Goal: Transaction & Acquisition: Purchase product/service

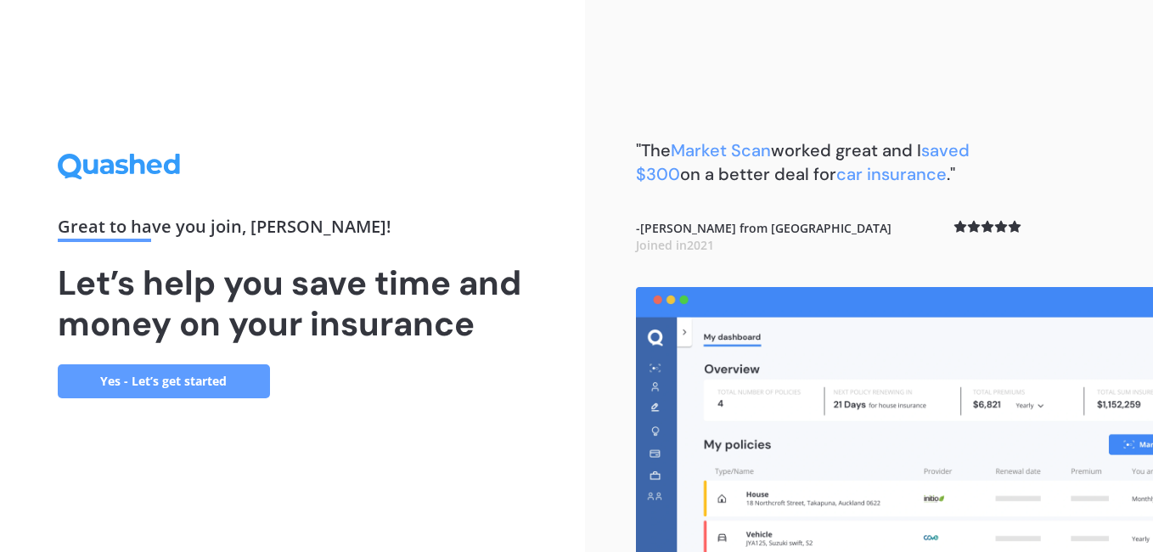
click at [193, 391] on link "Yes - Let’s get started" at bounding box center [164, 381] width 212 height 34
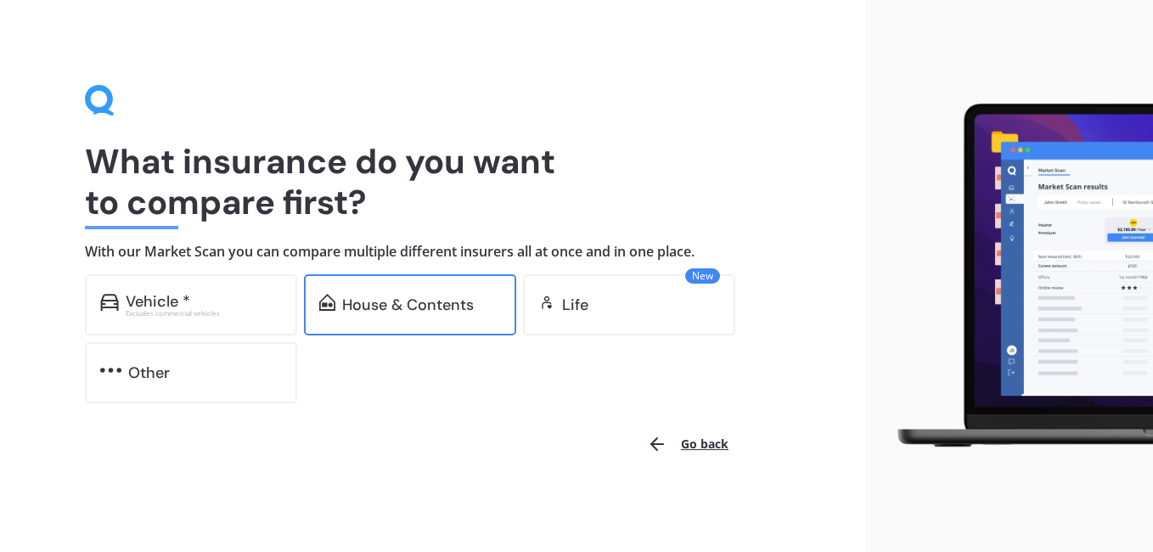
click at [382, 325] on div "House & Contents" at bounding box center [410, 304] width 212 height 61
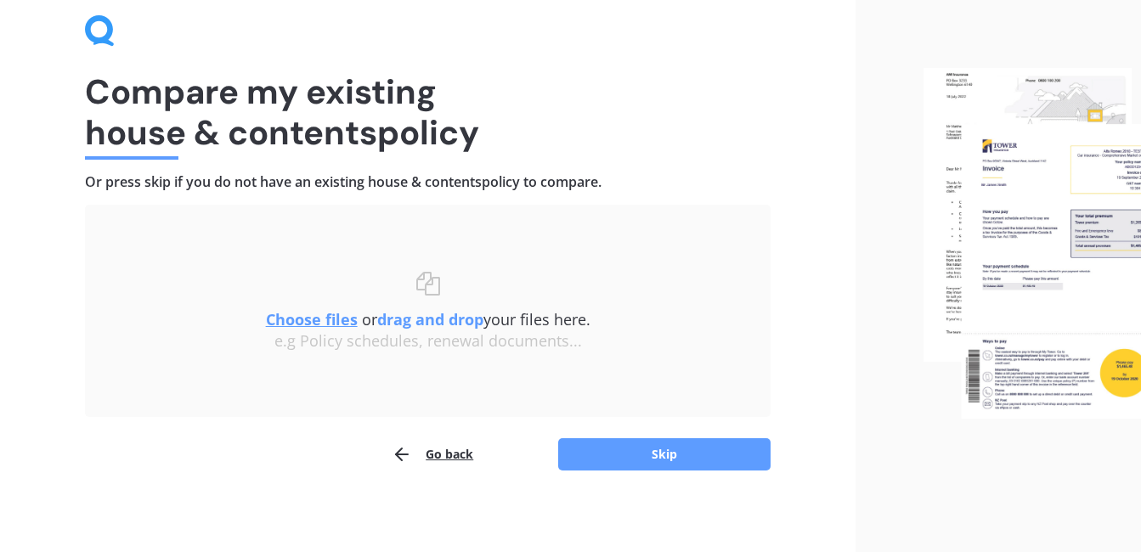
scroll to position [74, 0]
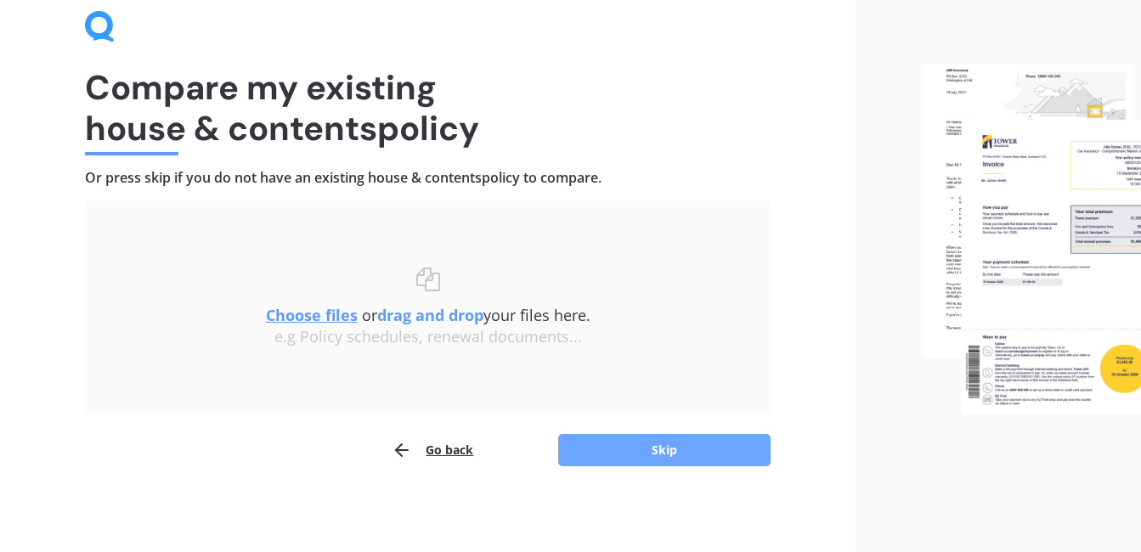
click at [640, 453] on button "Skip" at bounding box center [664, 450] width 212 height 32
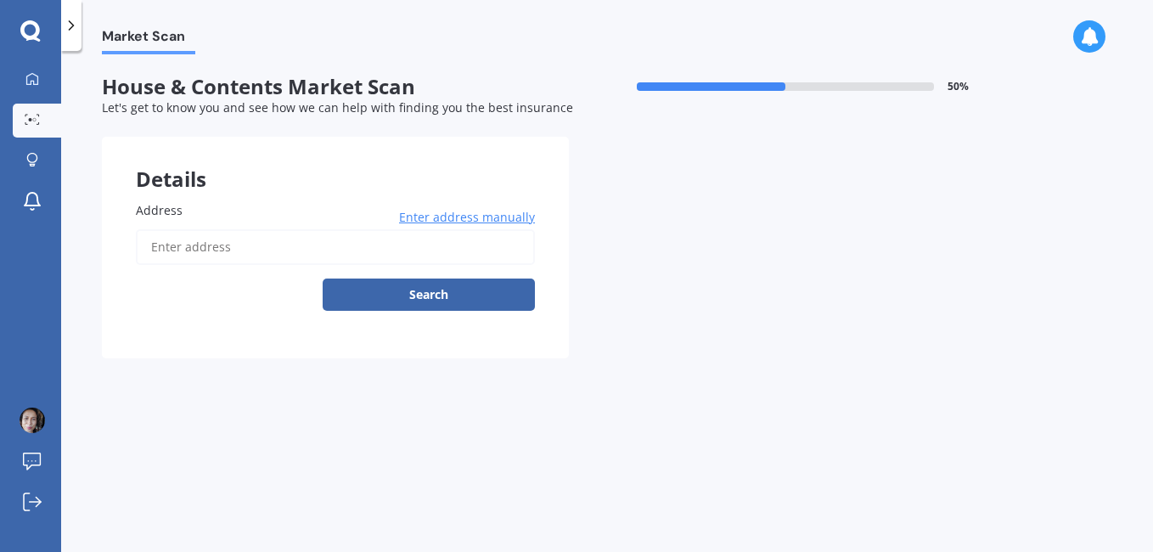
click at [250, 245] on input "Address" at bounding box center [335, 247] width 399 height 36
type input "[STREET_ADDRESS]"
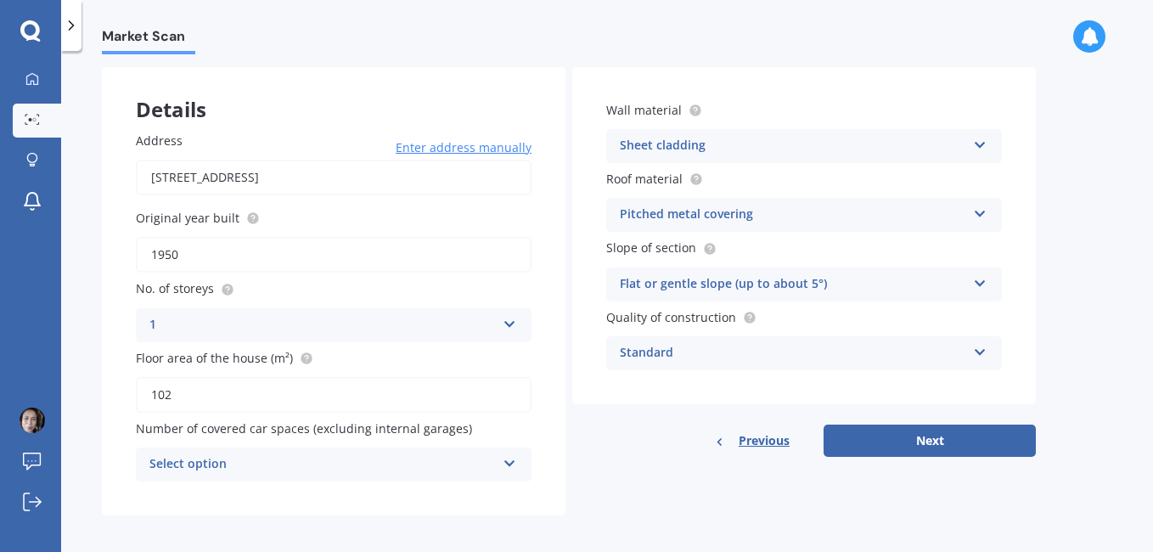
scroll to position [77, 0]
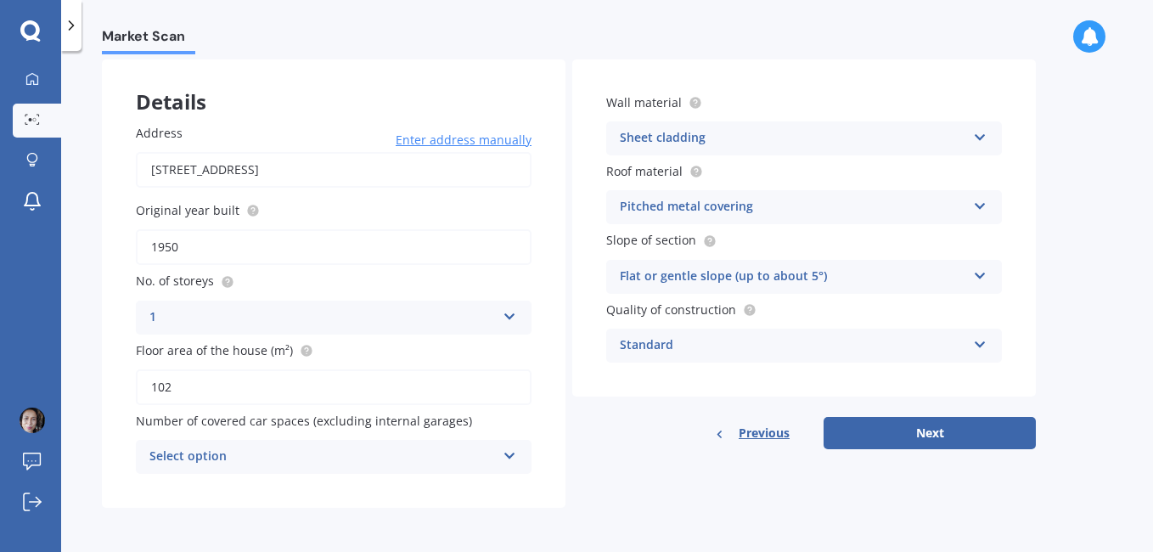
click at [515, 453] on icon at bounding box center [510, 453] width 14 height 12
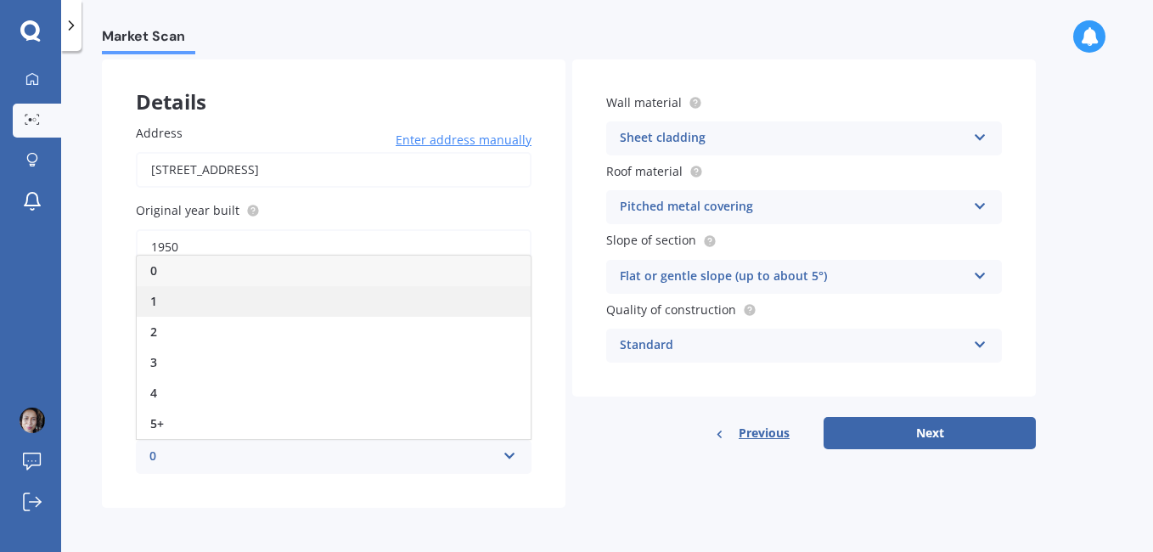
click at [208, 305] on div "1" at bounding box center [334, 301] width 394 height 31
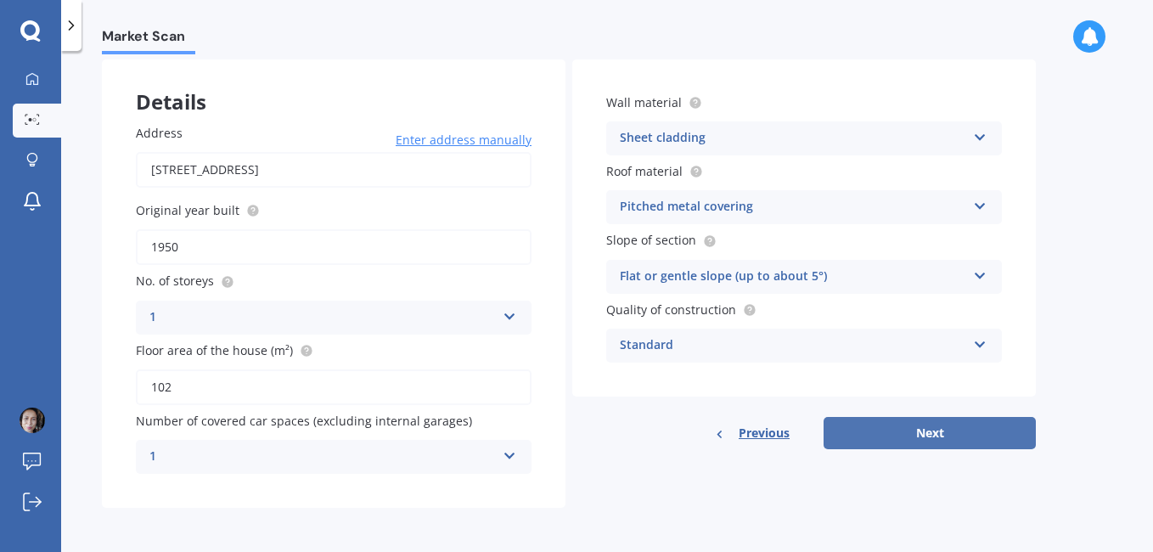
click at [909, 432] on button "Next" at bounding box center [930, 433] width 212 height 32
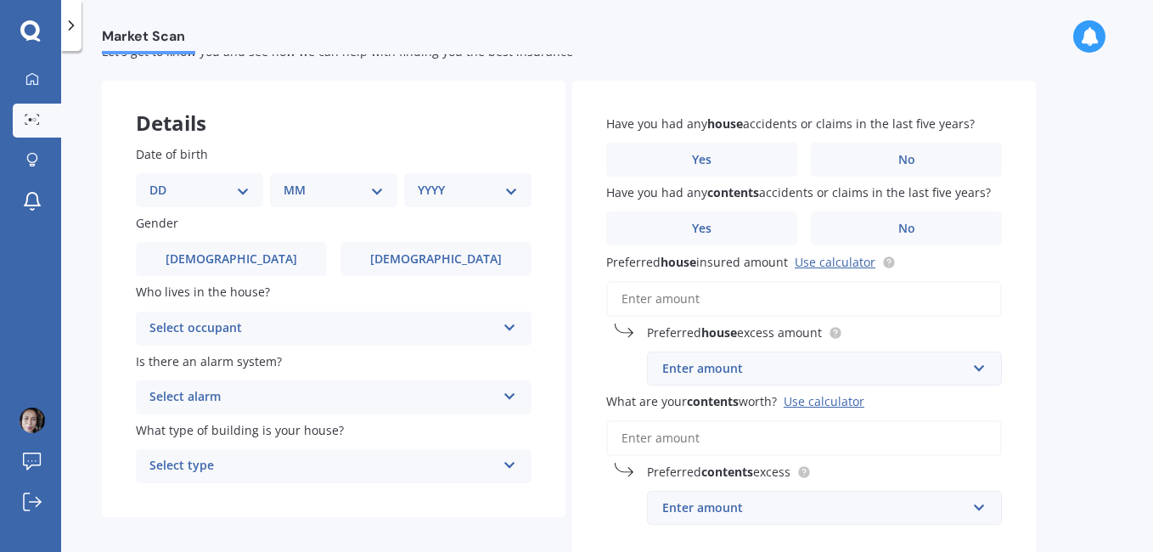
scroll to position [62, 0]
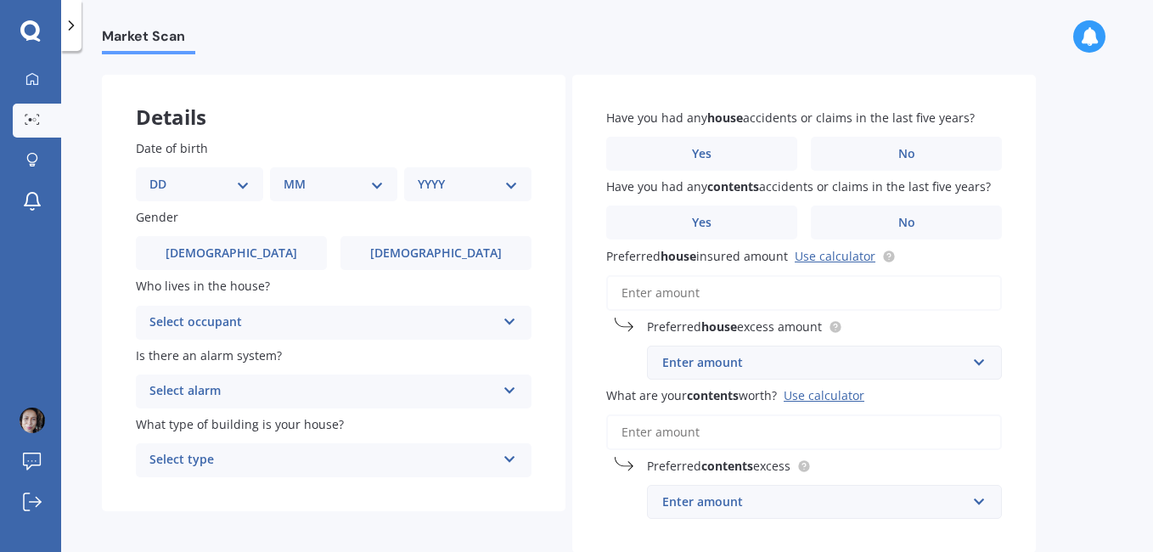
click at [248, 178] on select "DD 01 02 03 04 05 06 07 08 09 10 11 12 13 14 15 16 17 18 19 20 21 22 23 24 25 2…" at bounding box center [199, 184] width 100 height 19
select select "12"
click at [163, 175] on select "DD 01 02 03 04 05 06 07 08 09 10 11 12 13 14 15 16 17 18 19 20 21 22 23 24 25 2…" at bounding box center [199, 184] width 100 height 19
click at [372, 189] on select "MM 01 02 03 04 05 06 07 08 09 10 11 12" at bounding box center [336, 184] width 93 height 19
select select "04"
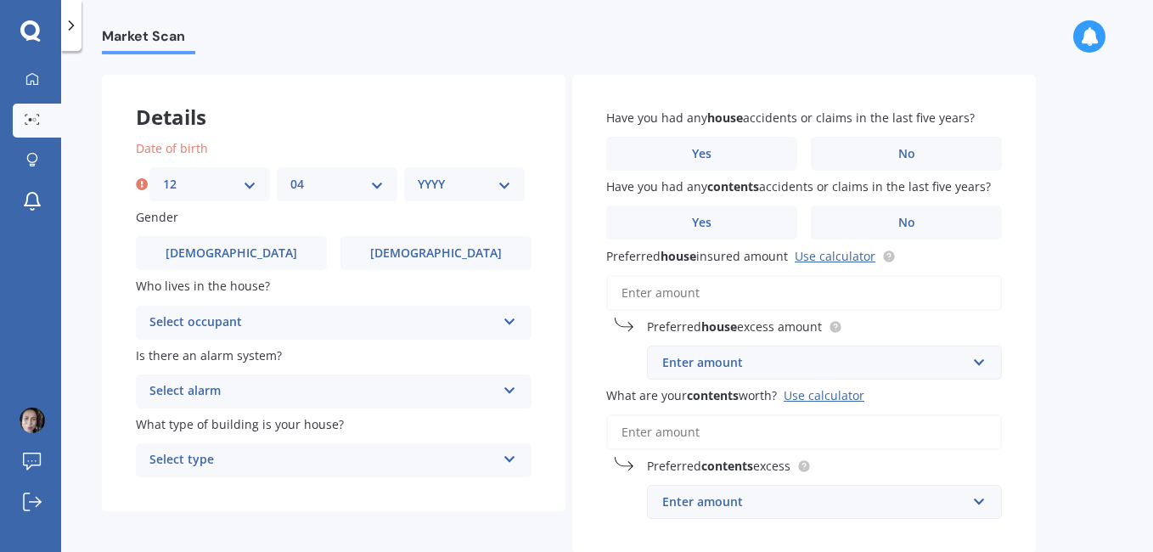
click at [290, 175] on select "MM 01 02 03 04 05 06 07 08 09 10 11 12" at bounding box center [336, 184] width 93 height 19
click at [501, 178] on select "YYYY 2009 2008 2007 2006 2005 2004 2003 2002 2001 2000 1999 1998 1997 1996 1995…" at bounding box center [464, 184] width 93 height 19
select select "1975"
click at [418, 175] on select "YYYY 2009 2008 2007 2006 2005 2004 2003 2002 2001 2000 1999 1998 1997 1996 1995…" at bounding box center [464, 184] width 93 height 19
click at [442, 247] on span "[DEMOGRAPHIC_DATA]" at bounding box center [436, 253] width 135 height 14
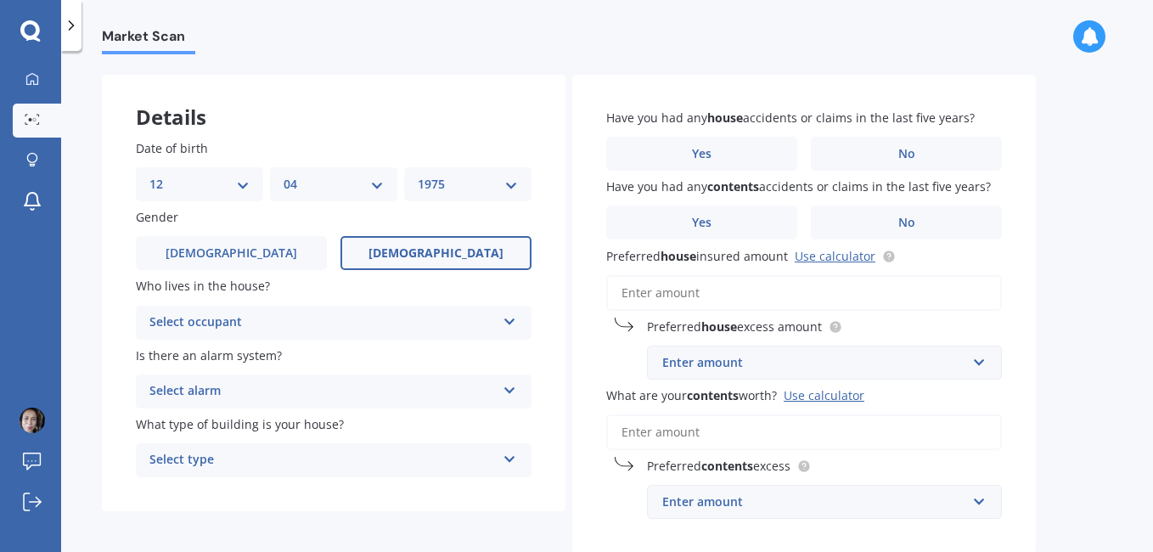
click at [0, 0] on input "[DEMOGRAPHIC_DATA]" at bounding box center [0, 0] width 0 height 0
click at [512, 319] on icon at bounding box center [510, 319] width 14 height 12
click at [483, 352] on div "Owner" at bounding box center [334, 356] width 394 height 31
click at [506, 454] on icon at bounding box center [510, 456] width 14 height 12
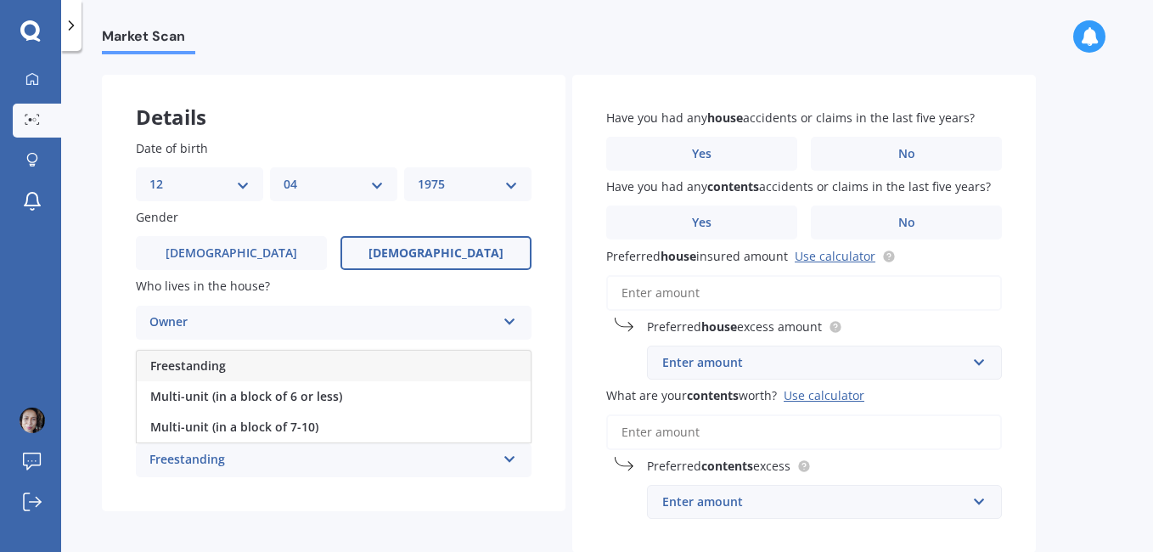
click at [484, 361] on div "Freestanding" at bounding box center [334, 366] width 394 height 31
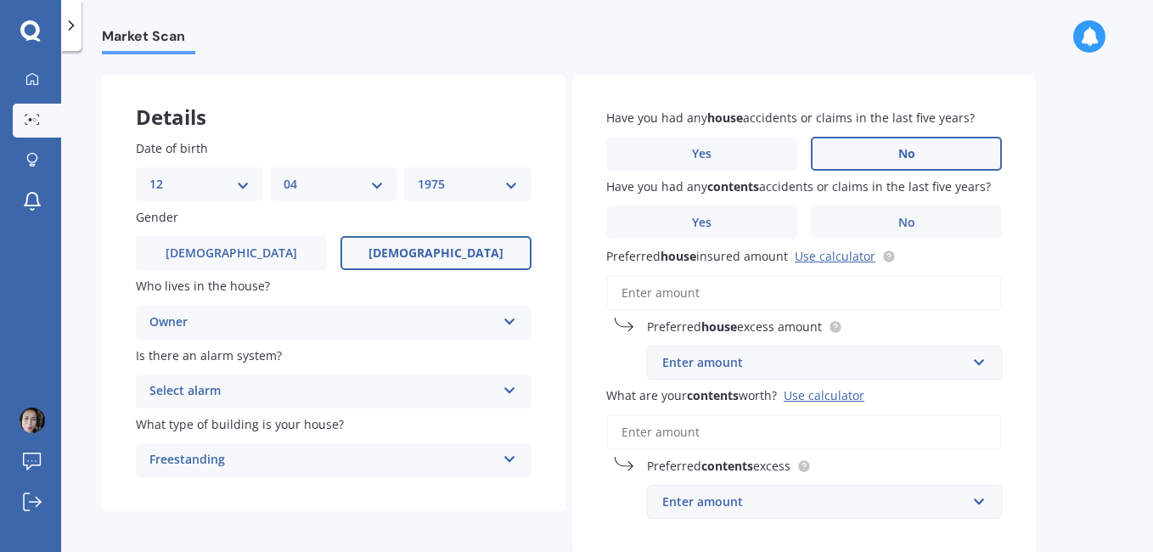
click at [941, 154] on label "No" at bounding box center [906, 154] width 191 height 34
click at [0, 0] on input "No" at bounding box center [0, 0] width 0 height 0
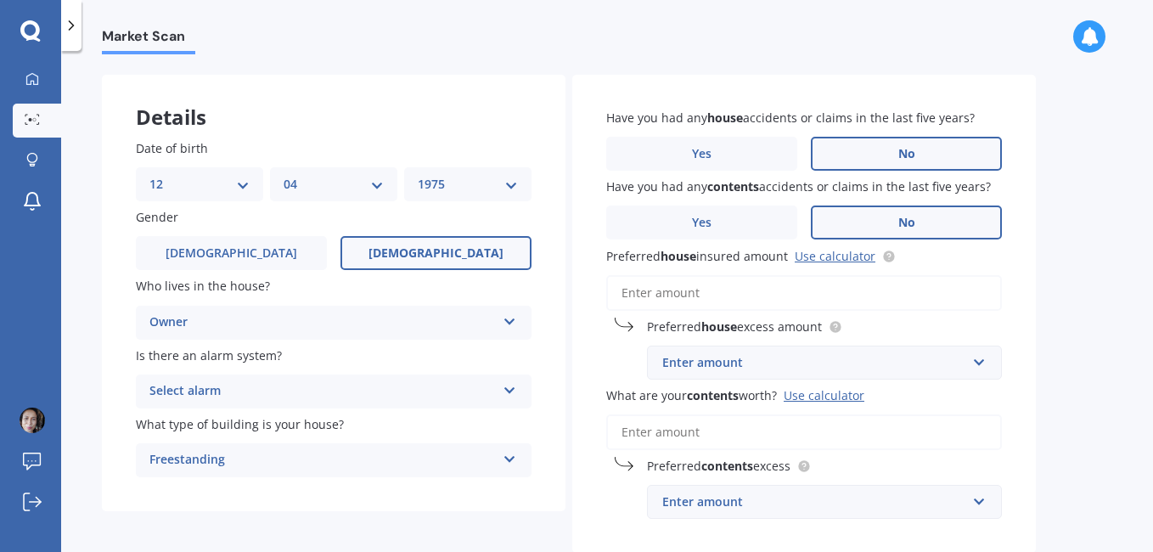
click at [926, 219] on label "No" at bounding box center [906, 223] width 191 height 34
click at [0, 0] on input "No" at bounding box center [0, 0] width 0 height 0
click at [837, 258] on link "Use calculator" at bounding box center [835, 256] width 81 height 16
click at [978, 369] on input "text" at bounding box center [819, 362] width 340 height 32
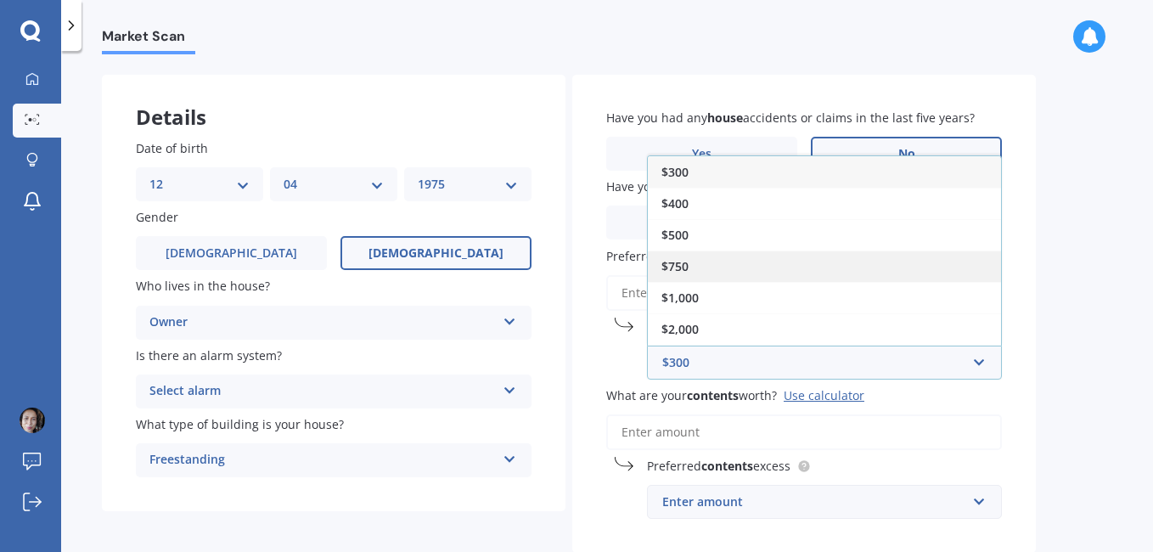
click at [716, 263] on div "$750" at bounding box center [824, 266] width 353 height 31
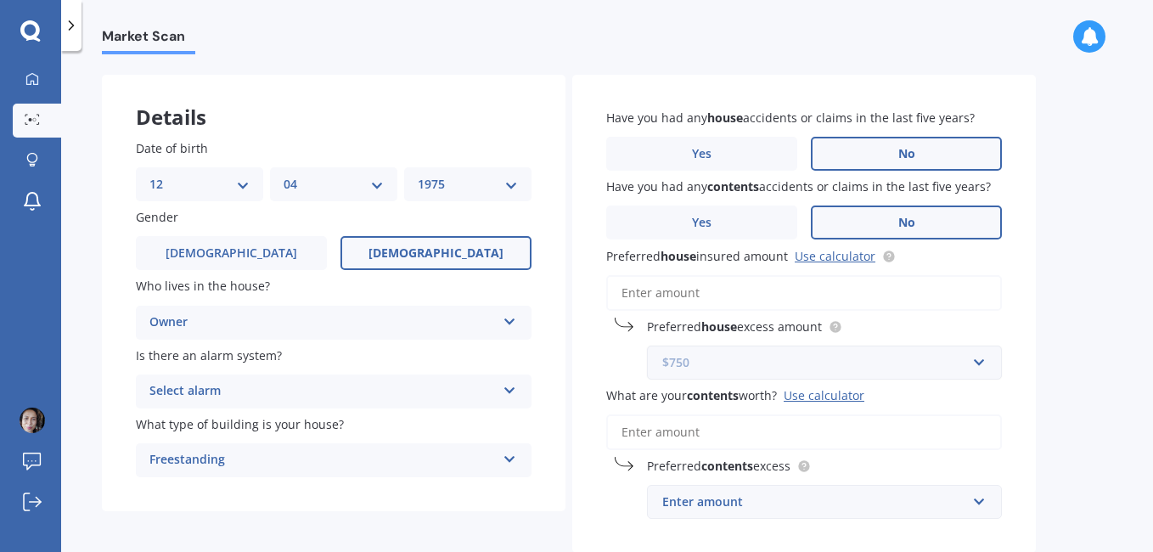
click at [977, 356] on input "text" at bounding box center [819, 362] width 340 height 32
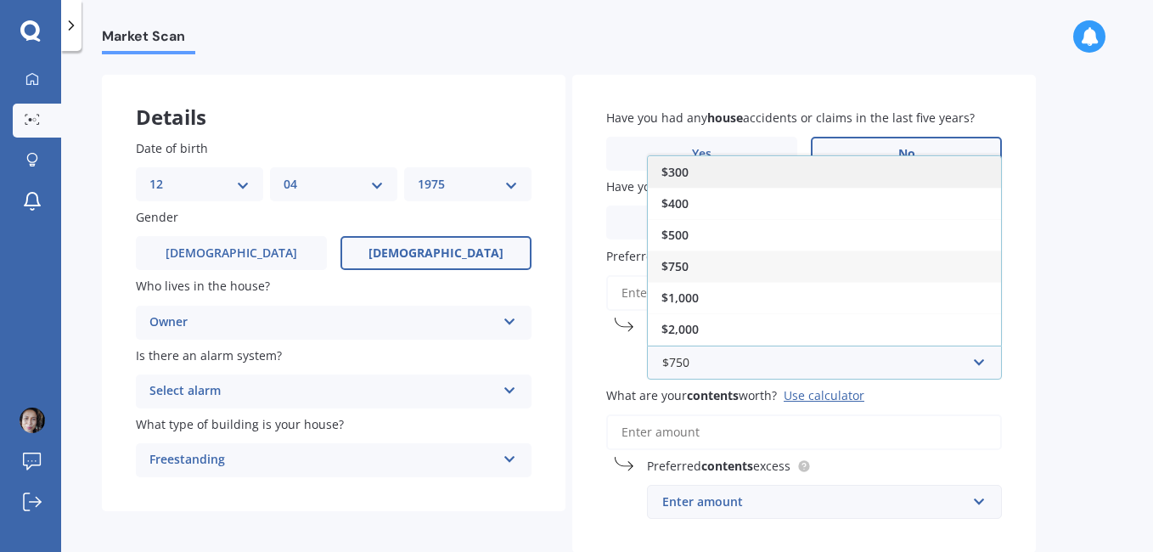
click at [833, 177] on div "$300" at bounding box center [824, 171] width 353 height 31
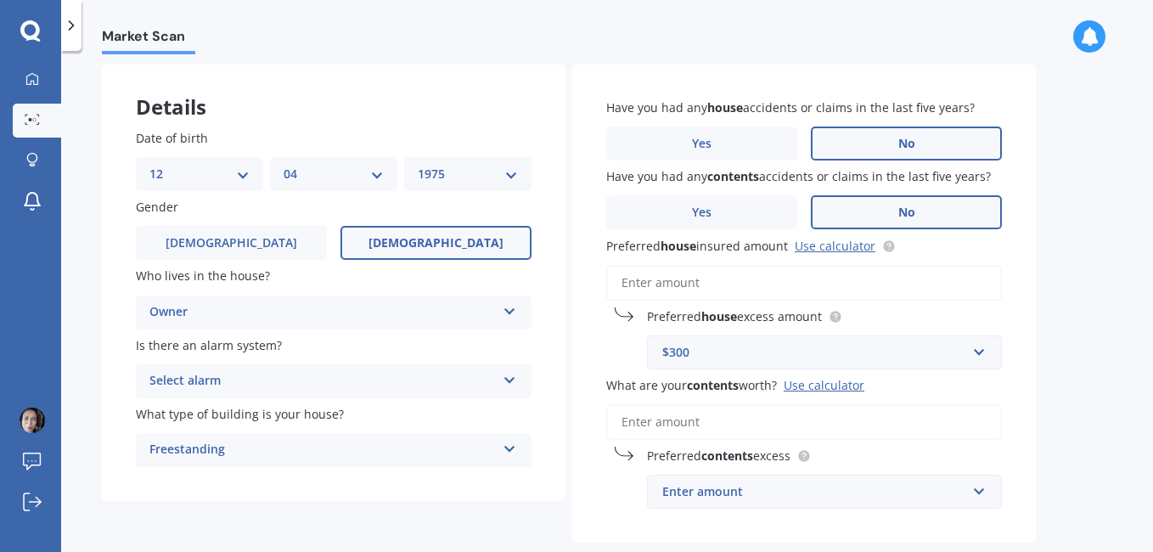
scroll to position [75, 0]
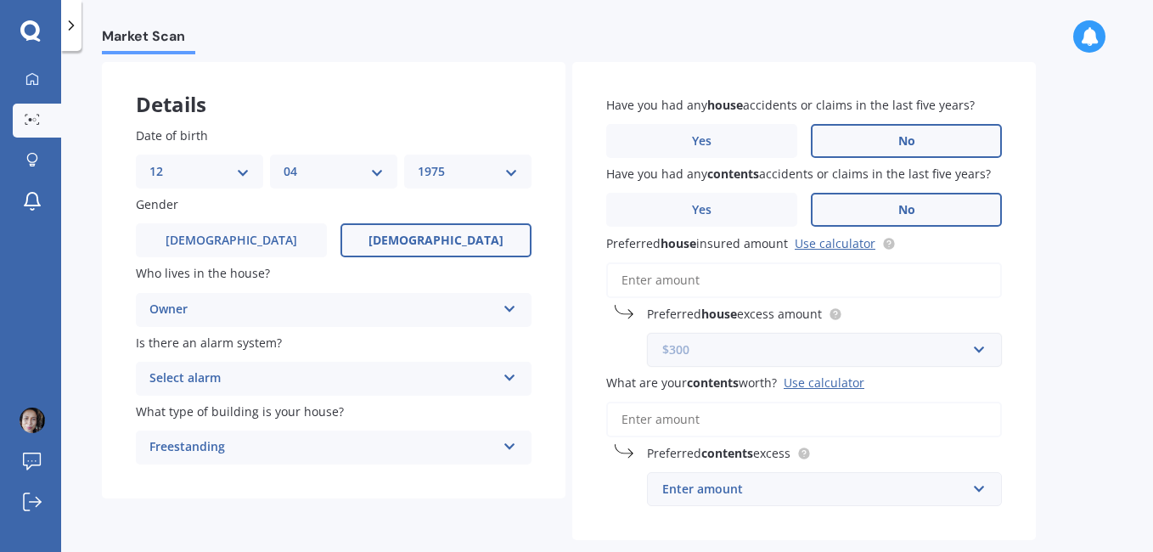
click at [977, 352] on input "text" at bounding box center [819, 350] width 340 height 32
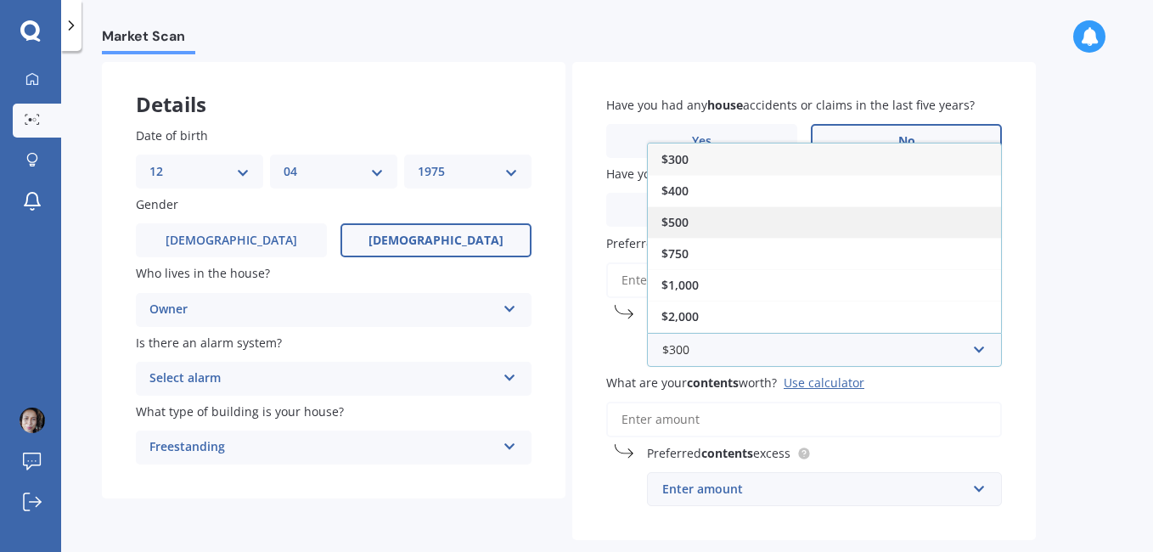
click at [713, 213] on div "$500" at bounding box center [824, 221] width 353 height 31
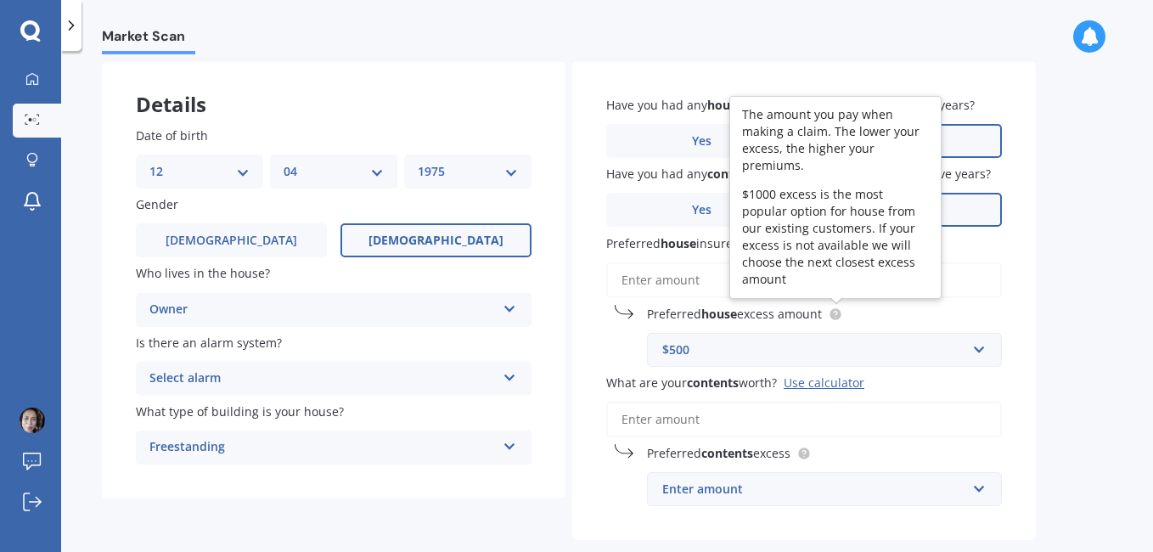
click at [838, 317] on circle at bounding box center [835, 313] width 11 height 11
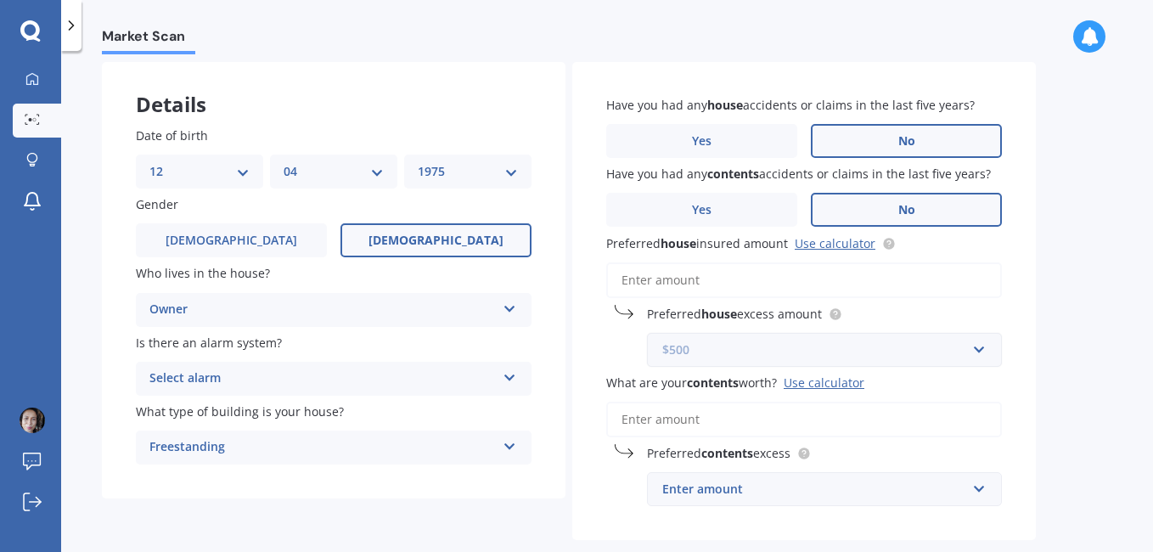
click at [973, 353] on input "text" at bounding box center [819, 350] width 340 height 32
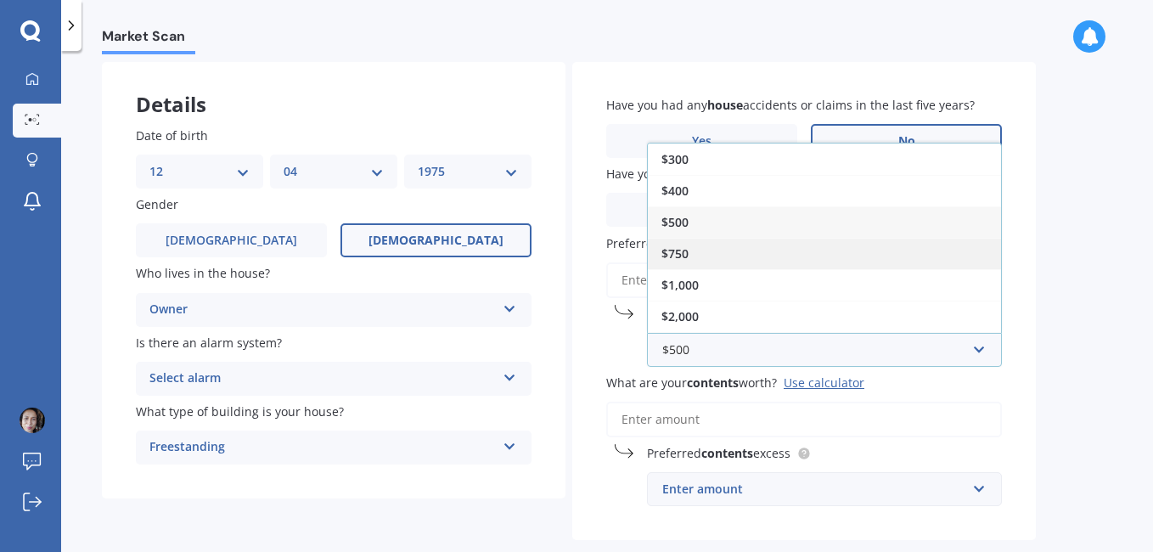
click at [761, 253] on div "$750" at bounding box center [824, 253] width 353 height 31
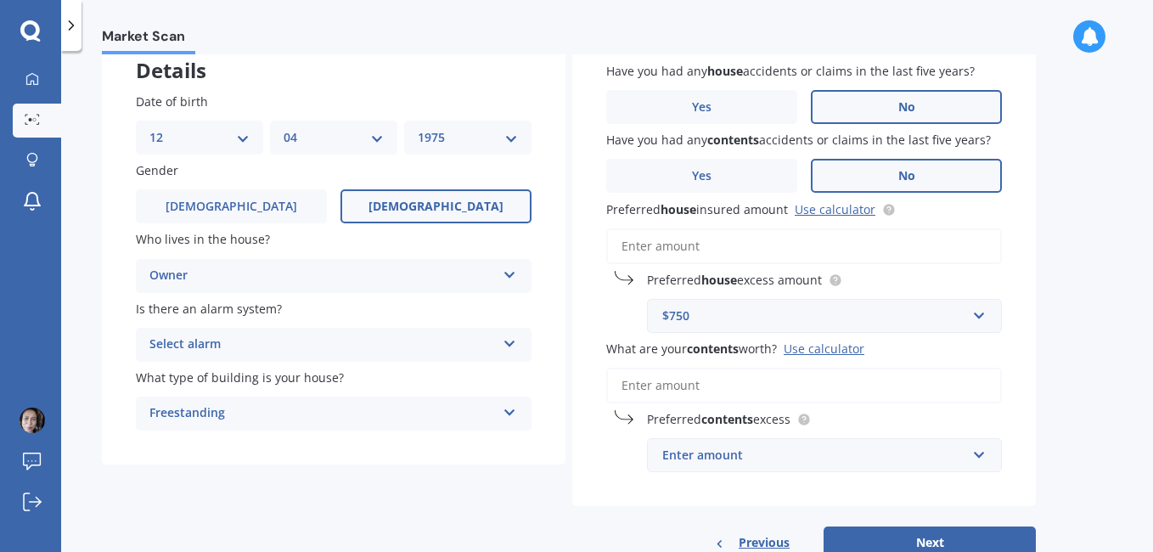
scroll to position [110, 0]
click at [977, 316] on input "text" at bounding box center [819, 315] width 340 height 32
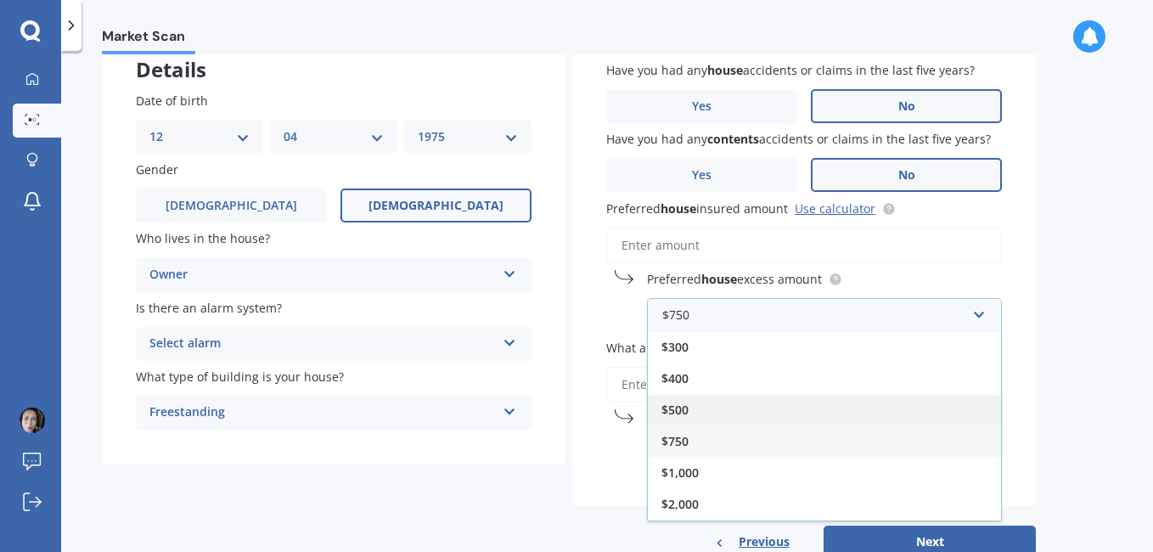
click at [859, 403] on div "$500" at bounding box center [824, 409] width 353 height 31
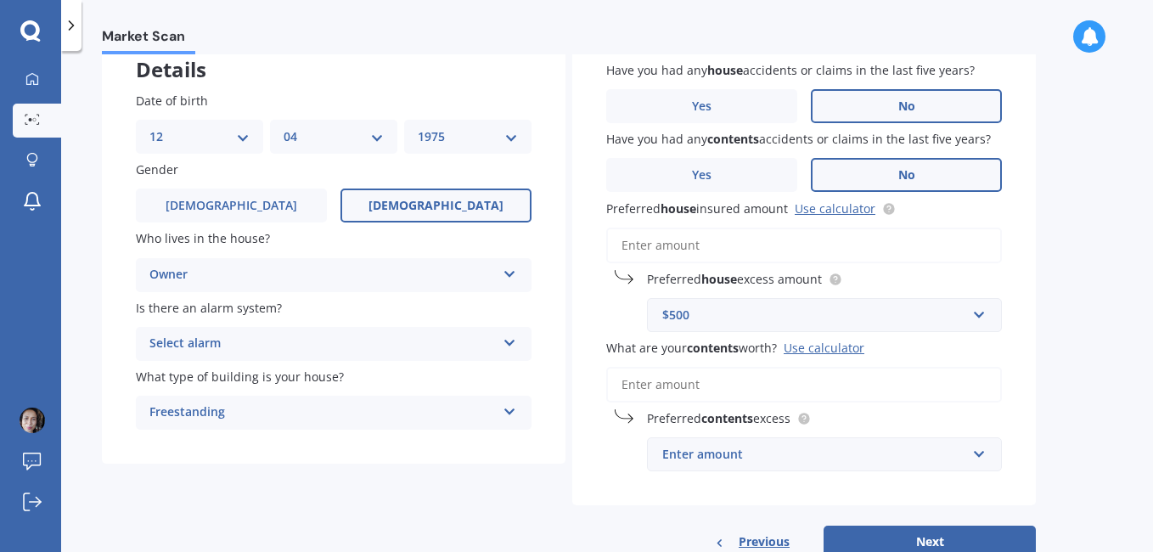
click at [824, 346] on div "Use calculator" at bounding box center [824, 348] width 81 height 16
click at [824, 367] on input "What are your contents worth? Use calculator" at bounding box center [804, 385] width 396 height 36
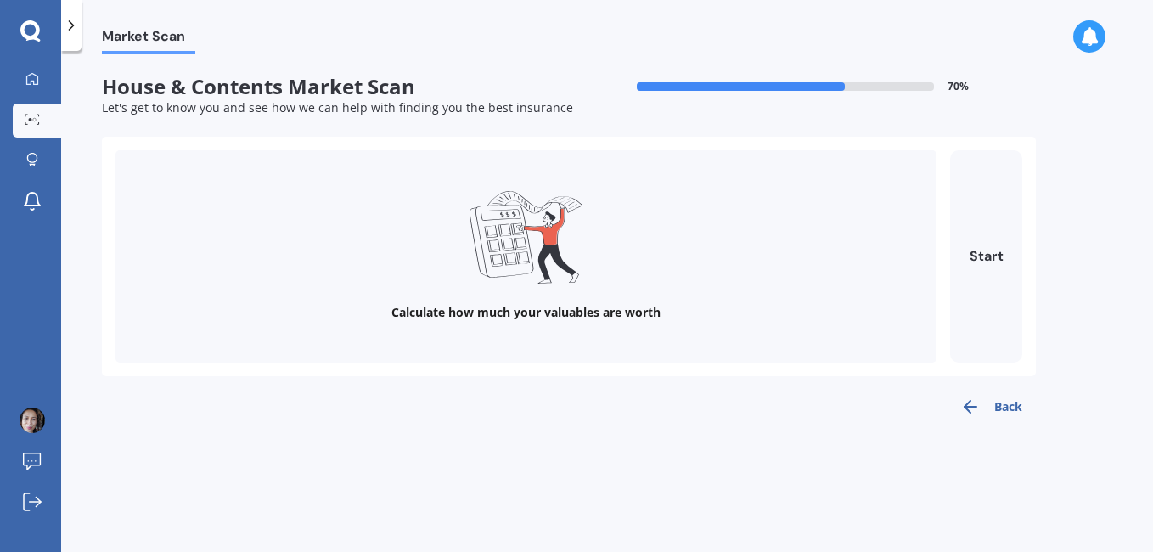
scroll to position [0, 0]
click at [980, 272] on button "Start" at bounding box center [986, 256] width 72 height 212
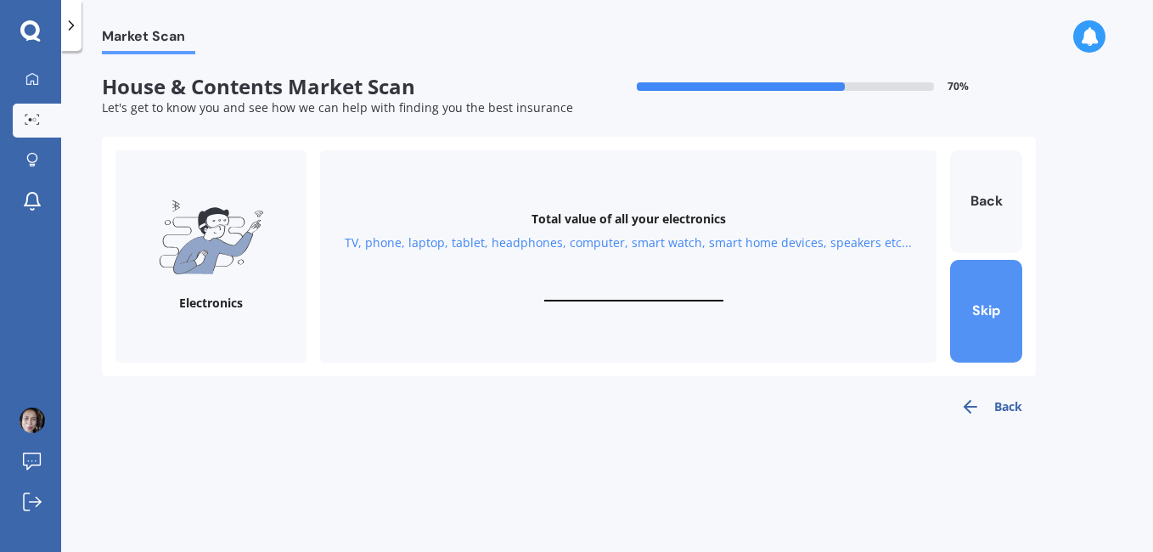
click at [984, 309] on button "Skip" at bounding box center [986, 311] width 72 height 103
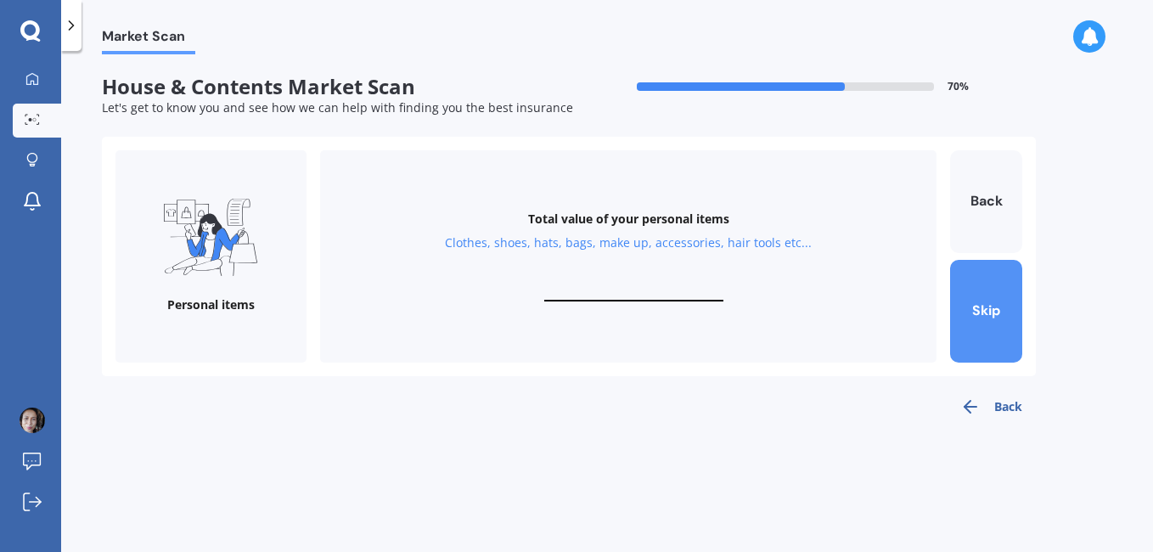
click at [984, 309] on button "Skip" at bounding box center [986, 311] width 72 height 103
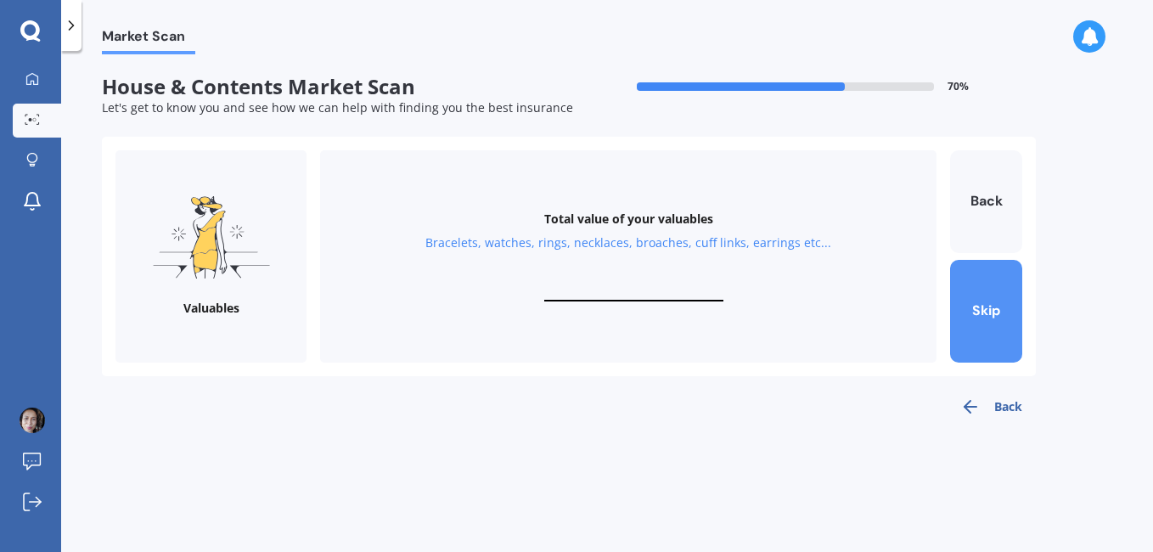
click at [984, 309] on button "Skip" at bounding box center [986, 311] width 72 height 103
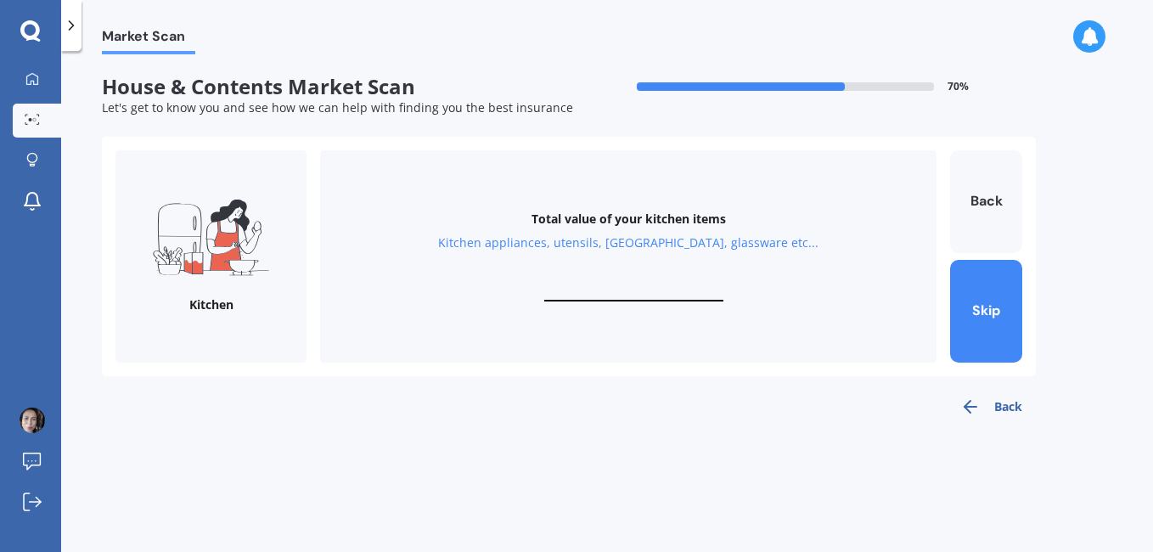
click at [647, 289] on input "text" at bounding box center [633, 293] width 179 height 16
type input "$10,000"
click at [1011, 306] on button "Next" at bounding box center [986, 311] width 72 height 103
click at [985, 406] on button "Back" at bounding box center [991, 407] width 89 height 34
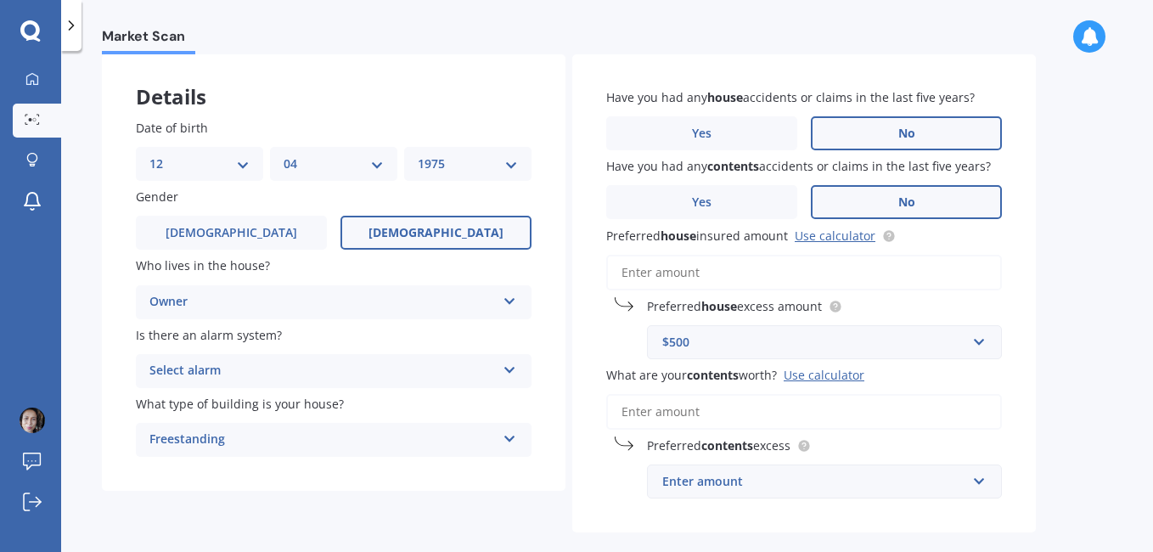
scroll to position [84, 0]
click at [751, 420] on input "What are your contents worth? Use calculator" at bounding box center [804, 410] width 396 height 36
click at [825, 374] on div "Use calculator" at bounding box center [824, 373] width 81 height 16
click at [825, 392] on input "What are your contents worth? Use calculator" at bounding box center [804, 410] width 396 height 36
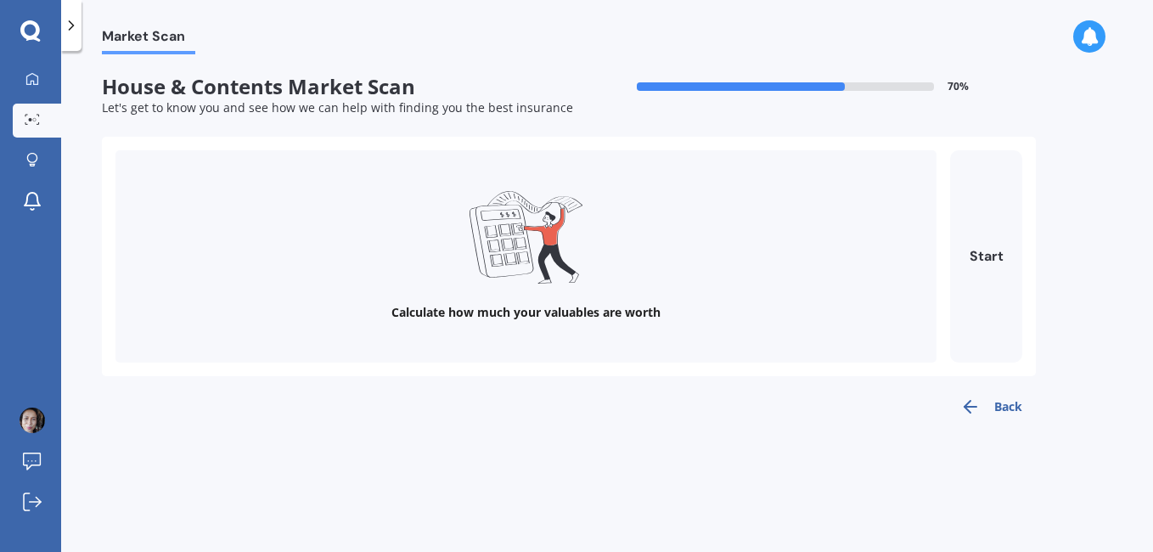
scroll to position [0, 0]
click at [1013, 303] on button "Start" at bounding box center [986, 256] width 72 height 212
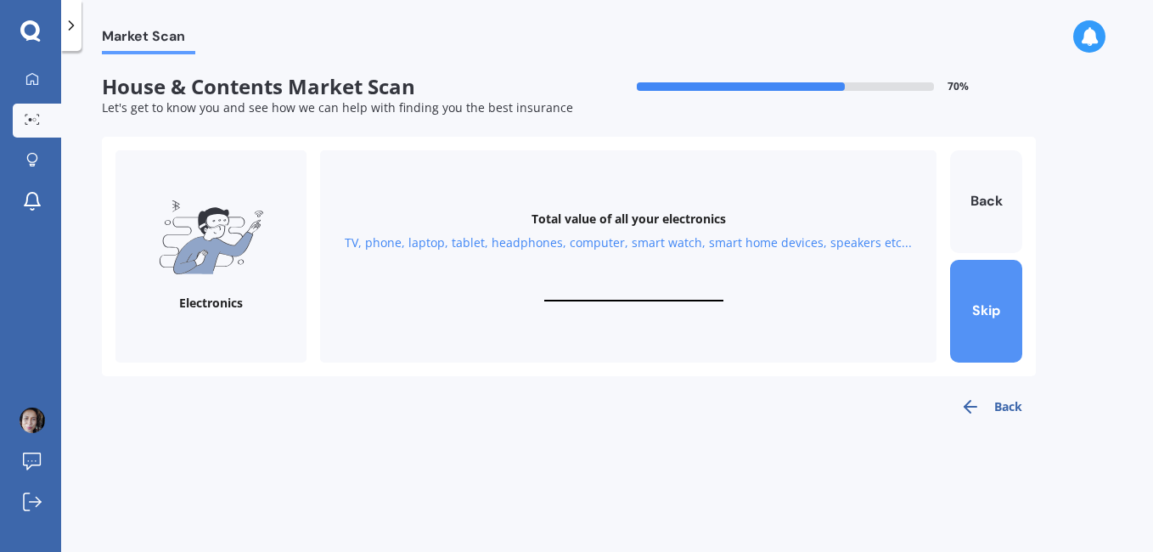
click at [969, 304] on button "Skip" at bounding box center [986, 311] width 72 height 103
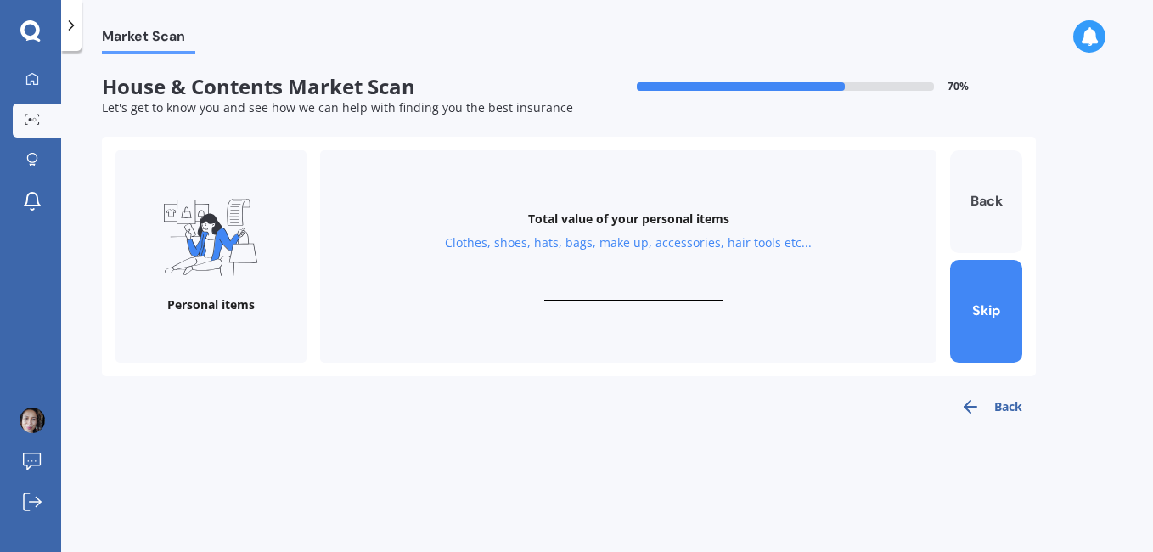
click at [961, 227] on button "Back" at bounding box center [986, 201] width 72 height 103
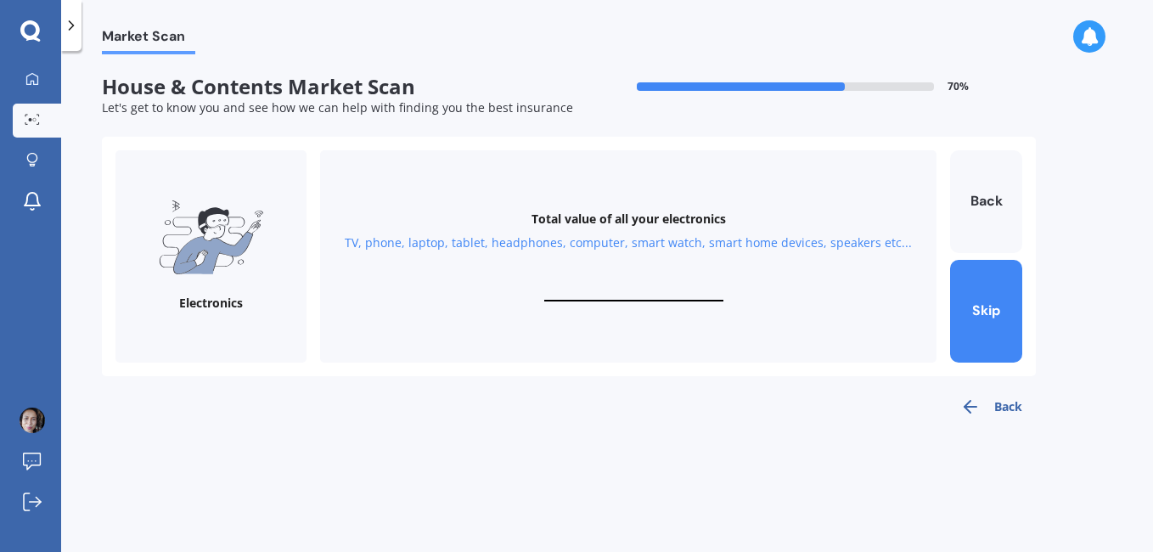
click at [632, 284] on div "Total value of all your electronics TV, phone, laptop, tablet, headphones, comp…" at bounding box center [628, 256] width 617 height 212
click at [628, 296] on input "text" at bounding box center [633, 293] width 179 height 16
type input "$5,000"
click at [989, 321] on button "Next" at bounding box center [986, 311] width 72 height 103
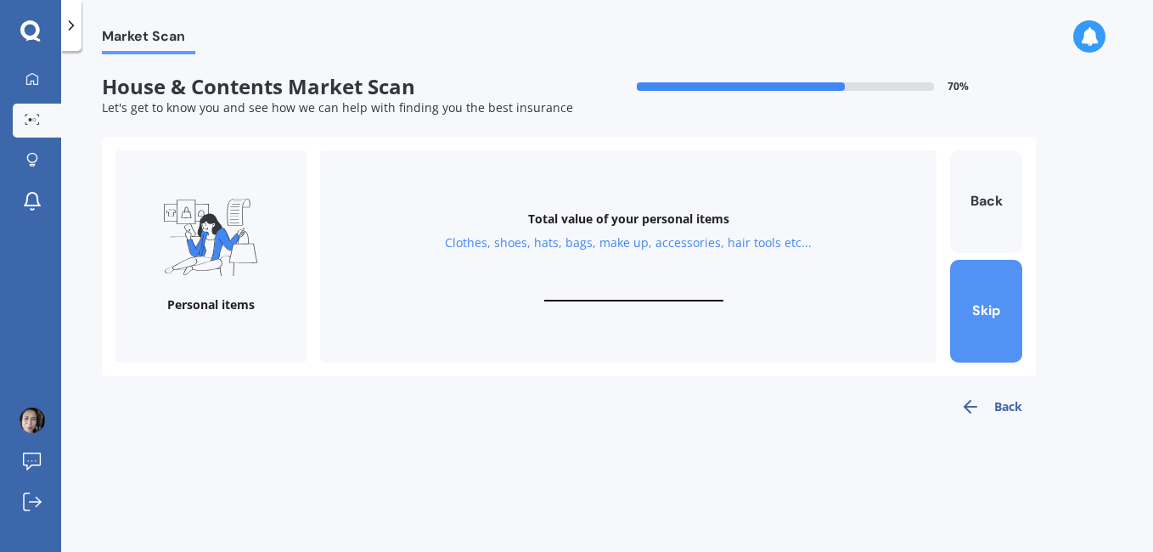
click at [975, 307] on button "Skip" at bounding box center [986, 311] width 72 height 103
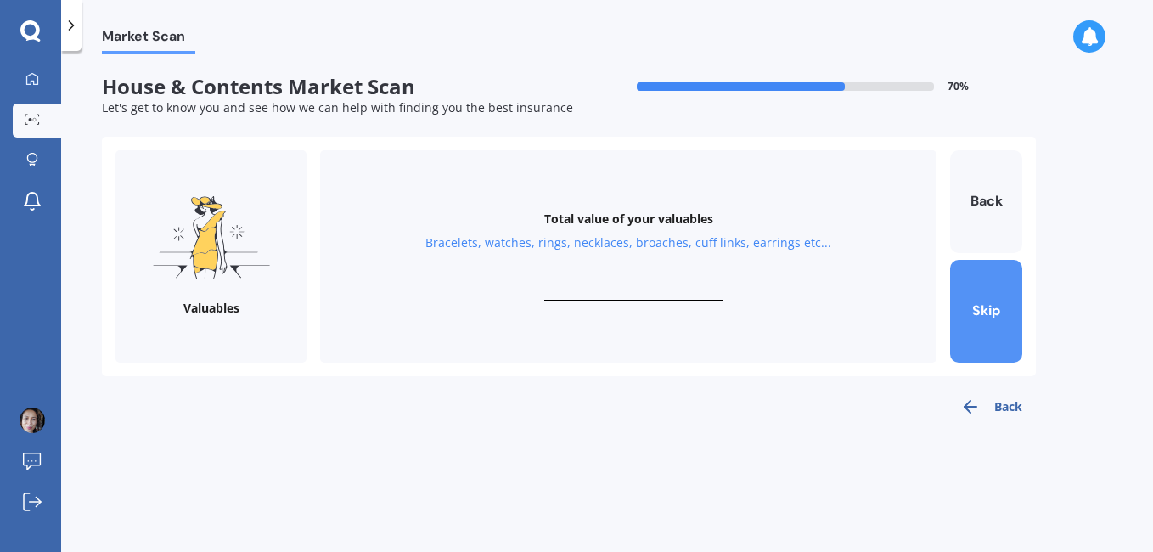
click at [975, 307] on button "Skip" at bounding box center [986, 311] width 72 height 103
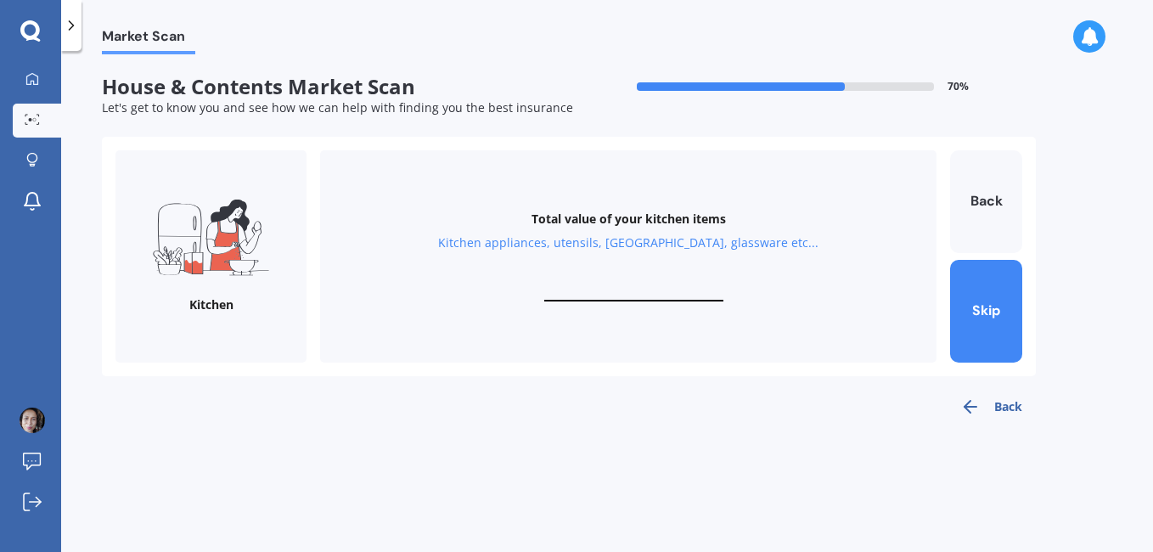
click at [610, 287] on input "text" at bounding box center [633, 293] width 179 height 16
type input "$10,000"
click at [1018, 291] on button "Next" at bounding box center [986, 311] width 72 height 103
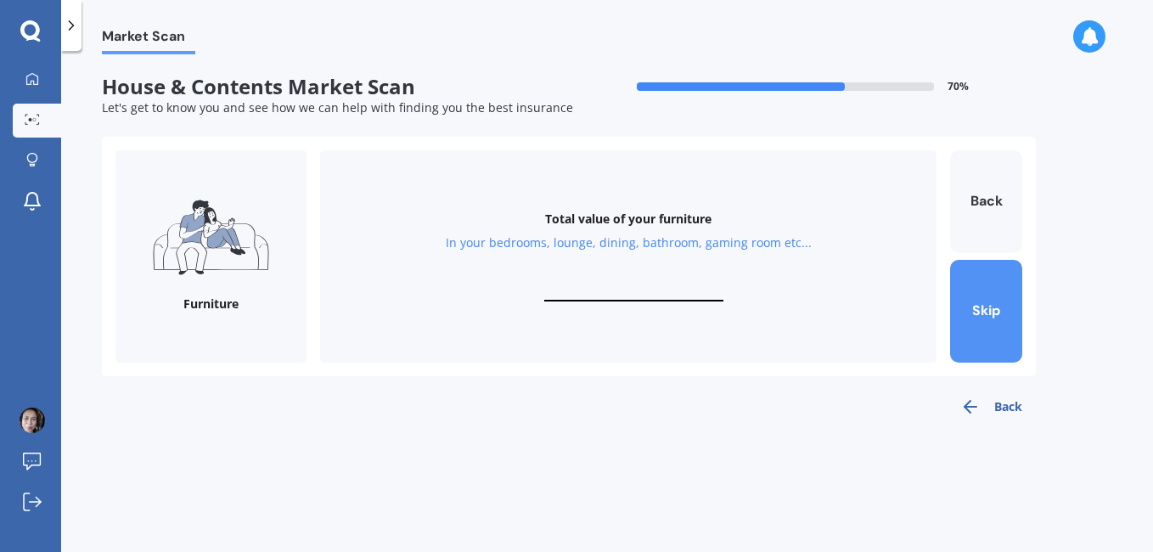
click at [999, 328] on button "Skip" at bounding box center [986, 311] width 72 height 103
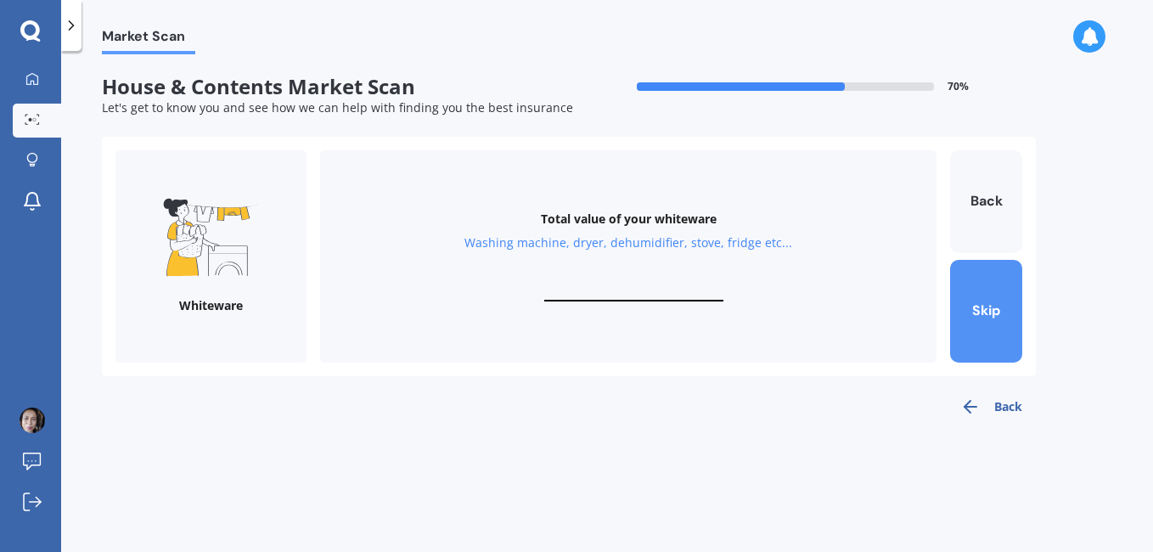
click at [982, 326] on button "Skip" at bounding box center [986, 311] width 72 height 103
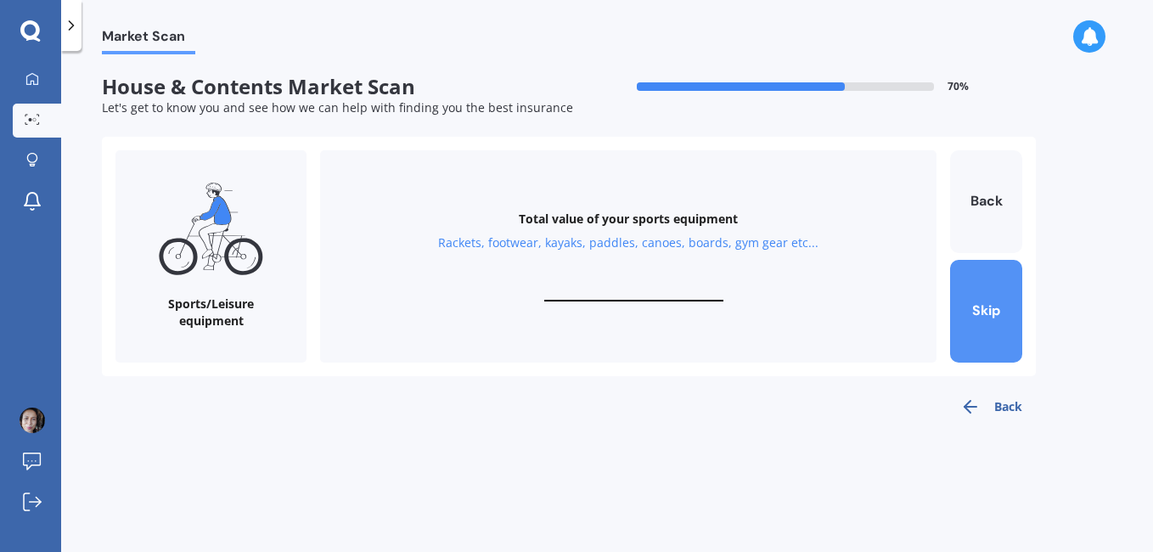
click at [982, 326] on button "Skip" at bounding box center [986, 311] width 72 height 103
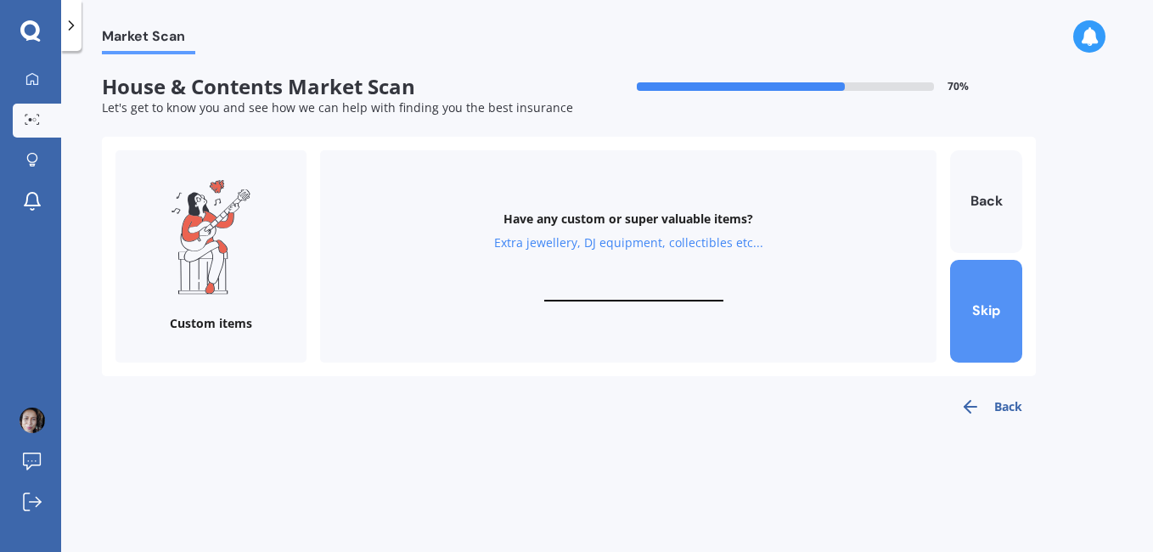
click at [982, 326] on button "Skip" at bounding box center [986, 311] width 72 height 103
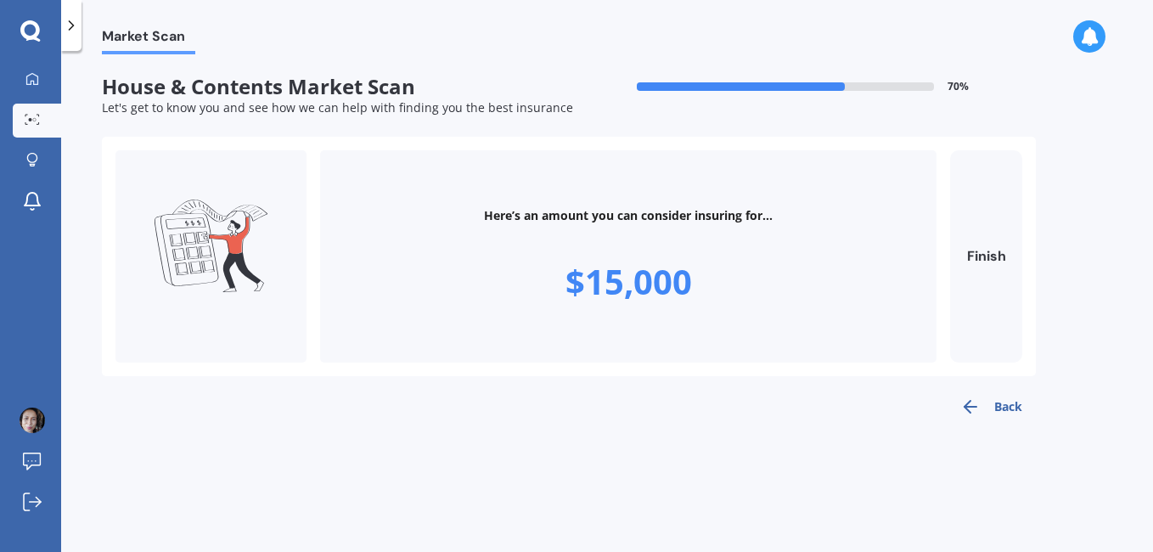
click at [980, 408] on icon "button" at bounding box center [970, 407] width 20 height 20
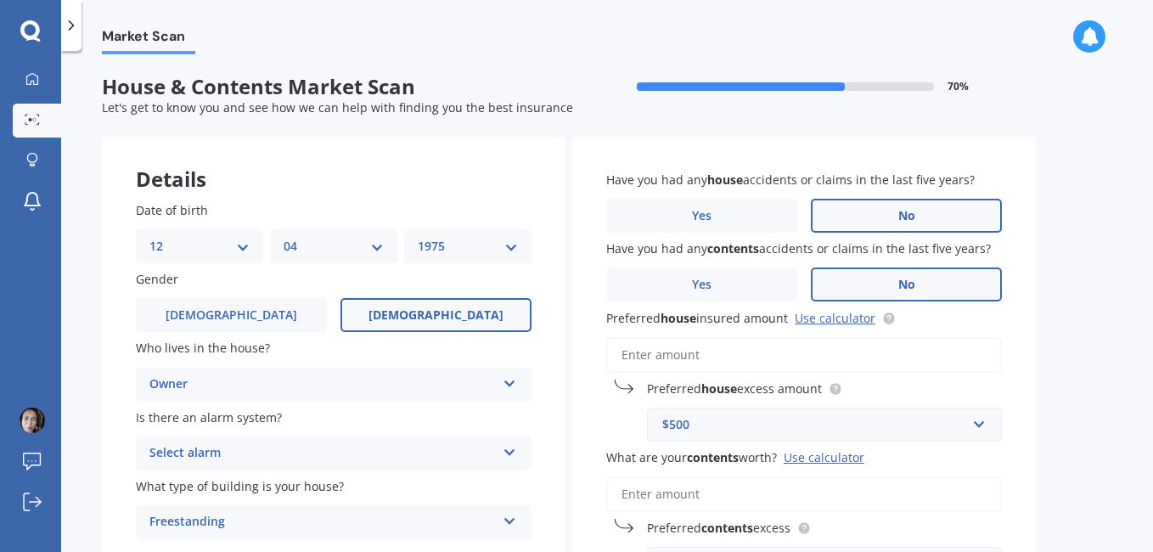
click at [685, 505] on input "What are your contents worth? Use calculator" at bounding box center [804, 494] width 396 height 36
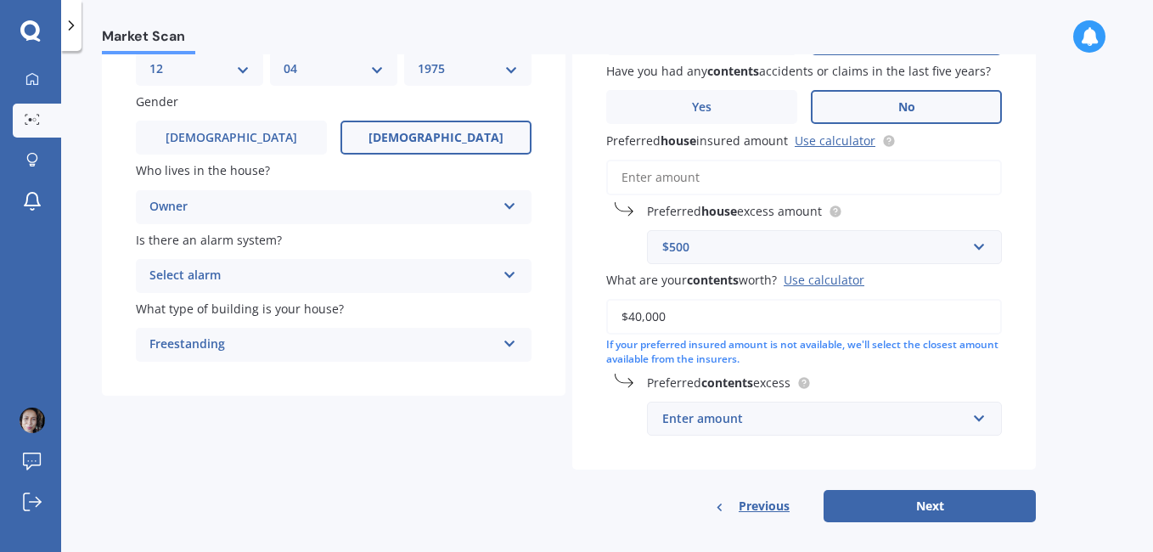
scroll to position [182, 0]
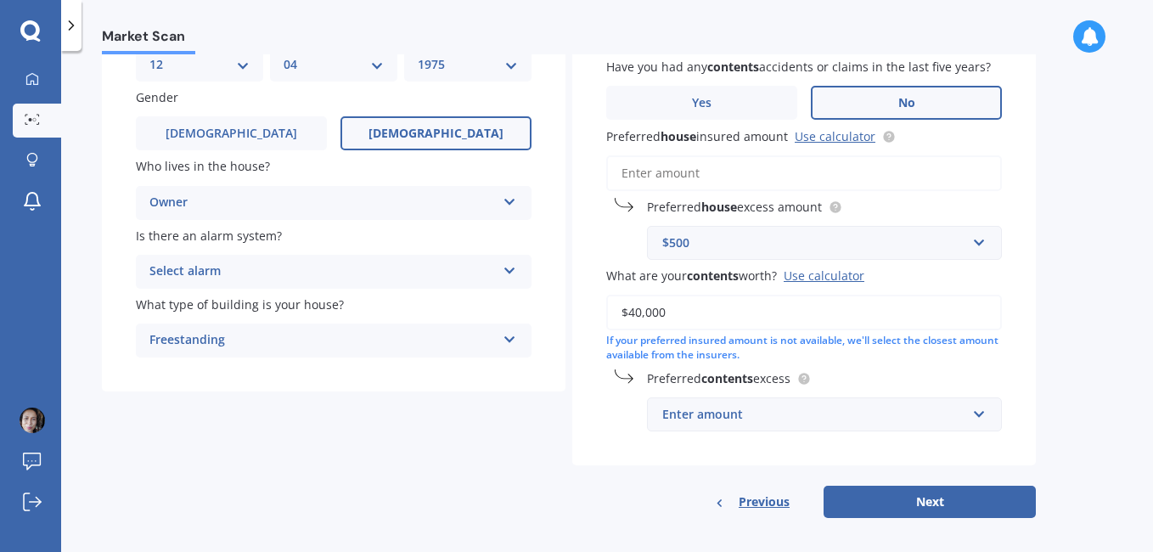
type input "$40,000"
click at [983, 408] on input "text" at bounding box center [819, 414] width 340 height 32
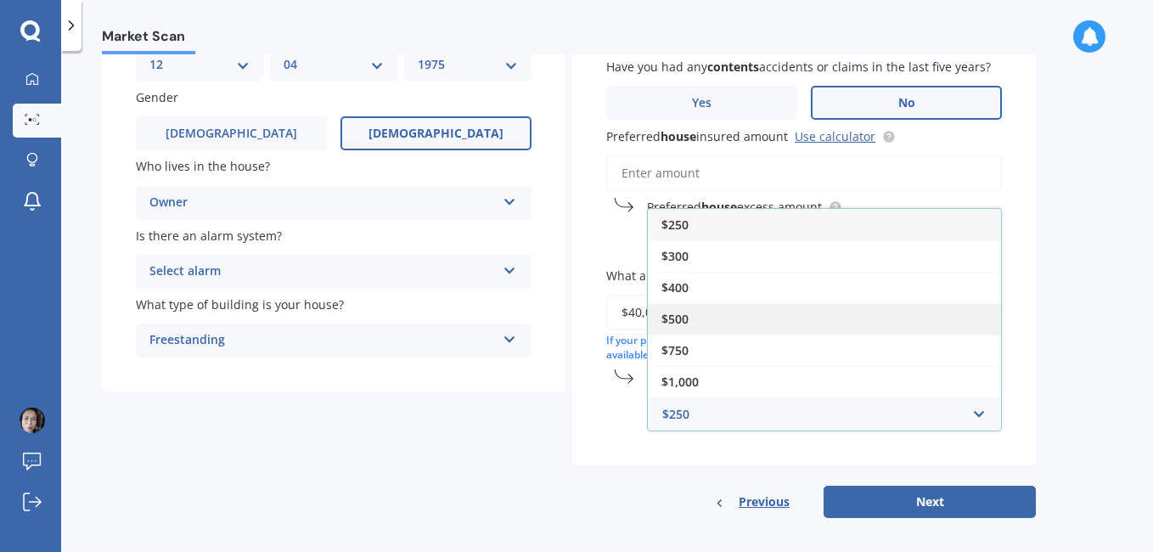
click at [862, 323] on div "$500" at bounding box center [824, 318] width 353 height 31
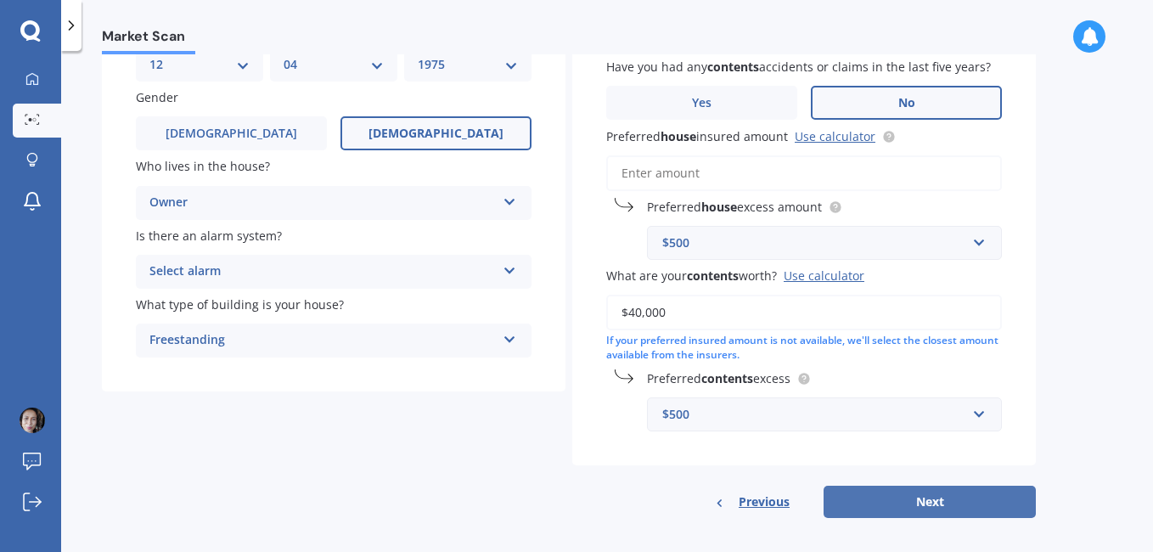
click at [970, 506] on button "Next" at bounding box center [930, 502] width 212 height 32
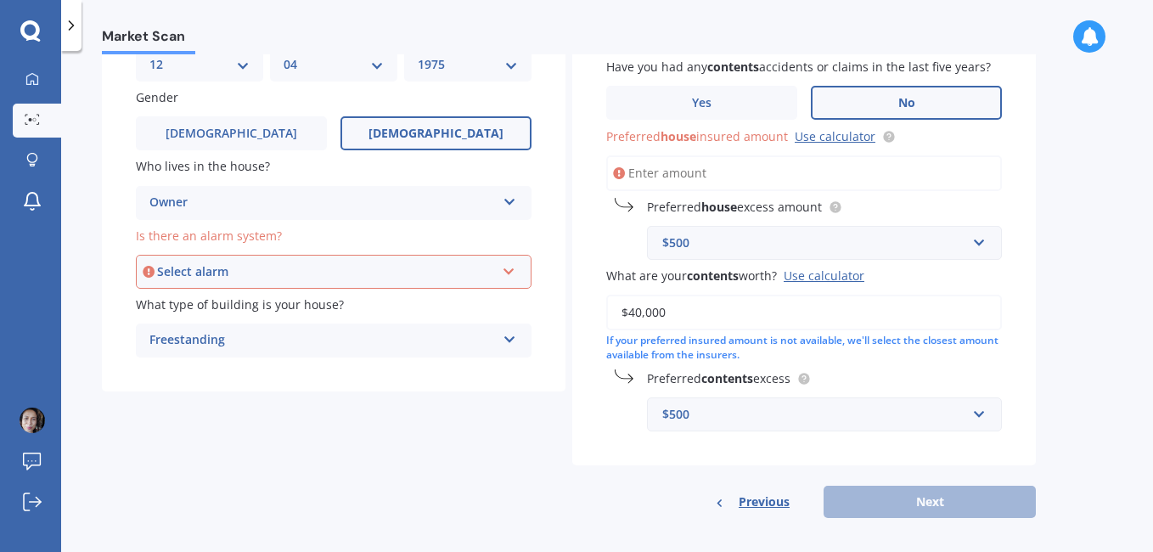
click at [515, 271] on icon at bounding box center [509, 268] width 14 height 12
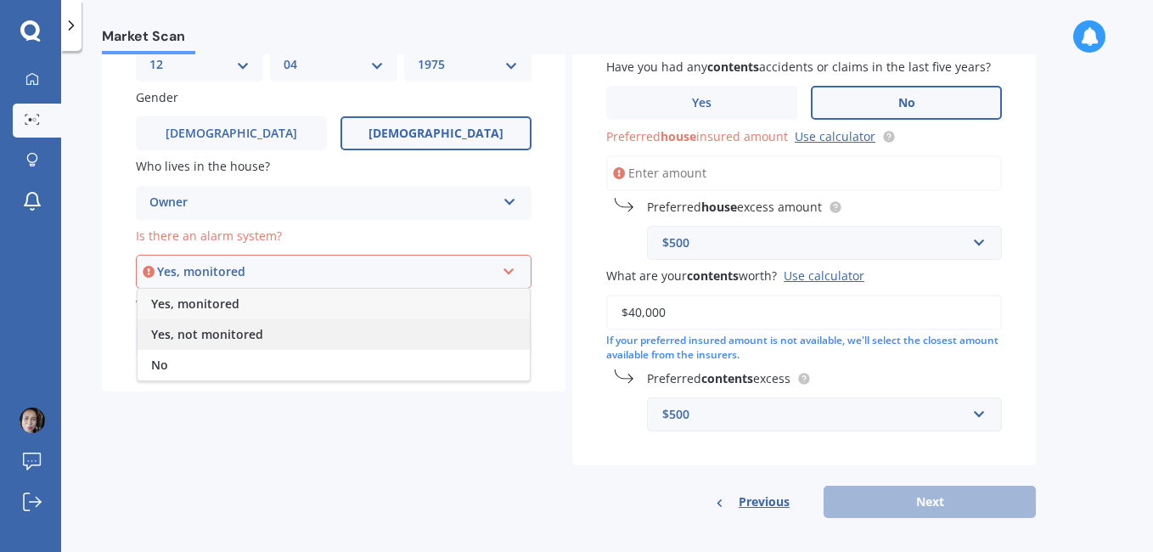
click at [431, 329] on div "Yes, not monitored" at bounding box center [334, 334] width 392 height 31
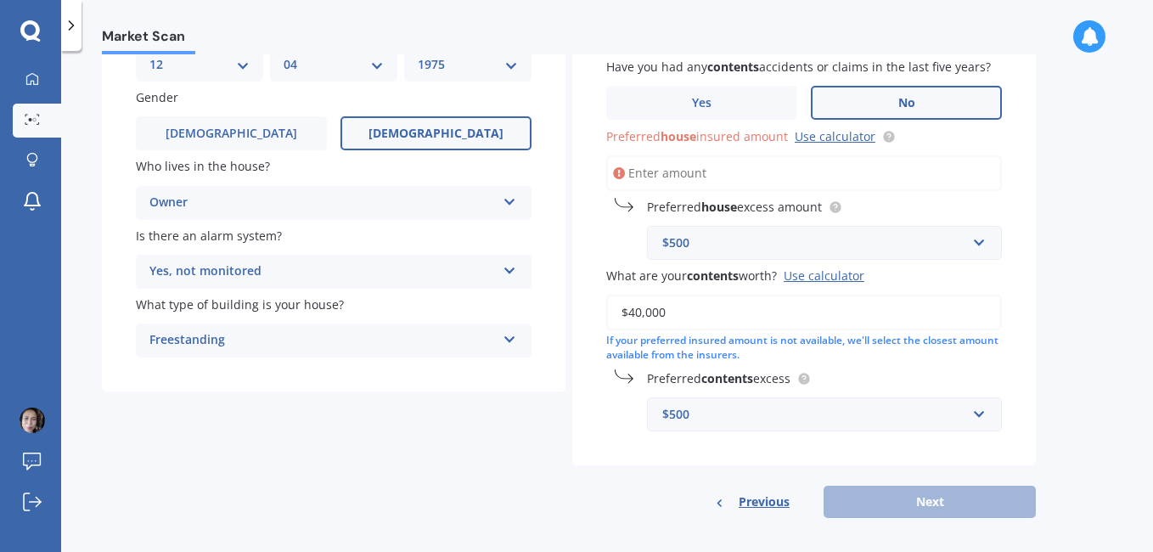
click at [908, 495] on div "Previous Next" at bounding box center [804, 502] width 464 height 32
click at [667, 166] on input "Preferred house insured amount Use calculator" at bounding box center [804, 173] width 396 height 36
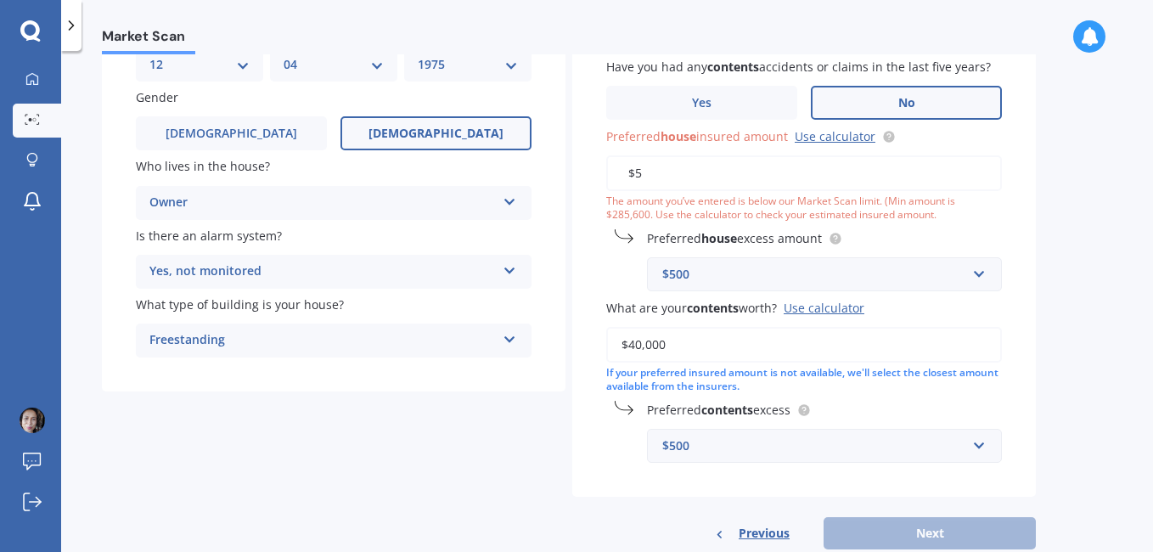
type input "$5"
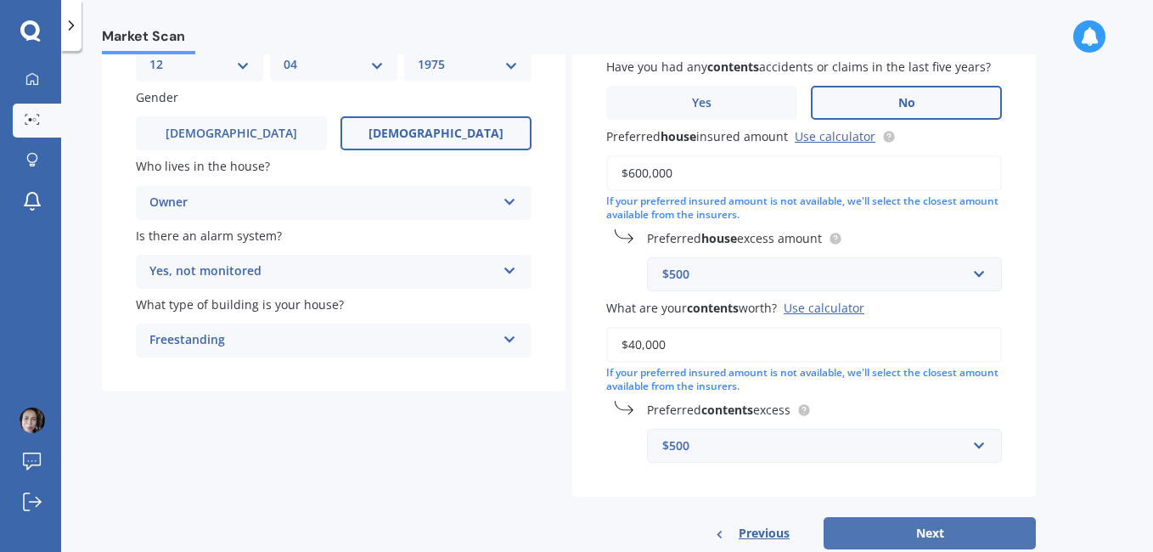
type input "$600,000"
click at [943, 525] on button "Next" at bounding box center [930, 533] width 212 height 32
select select "12"
select select "04"
select select "1975"
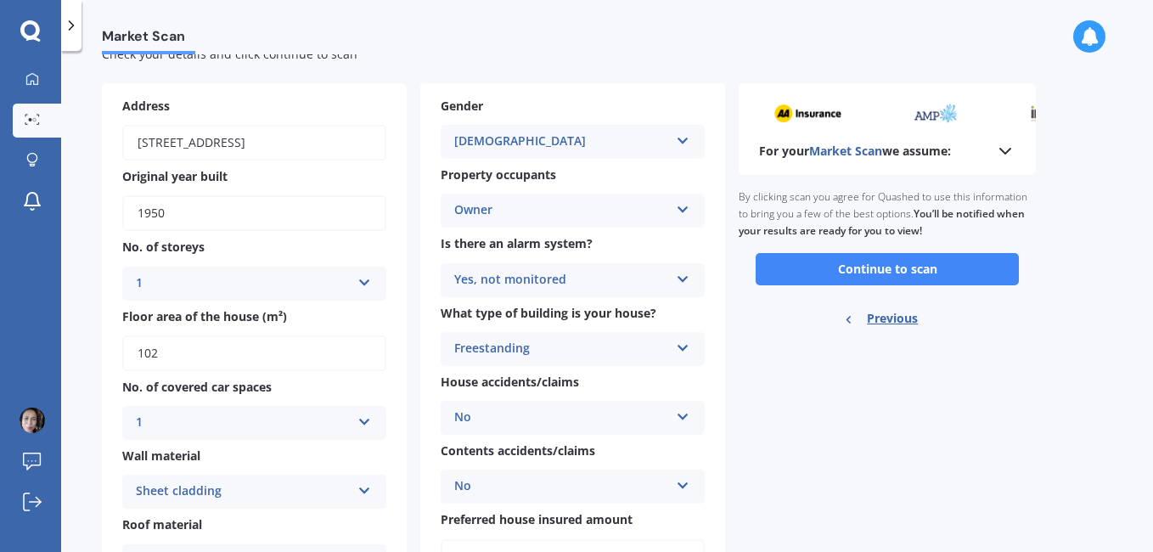
scroll to position [50, 0]
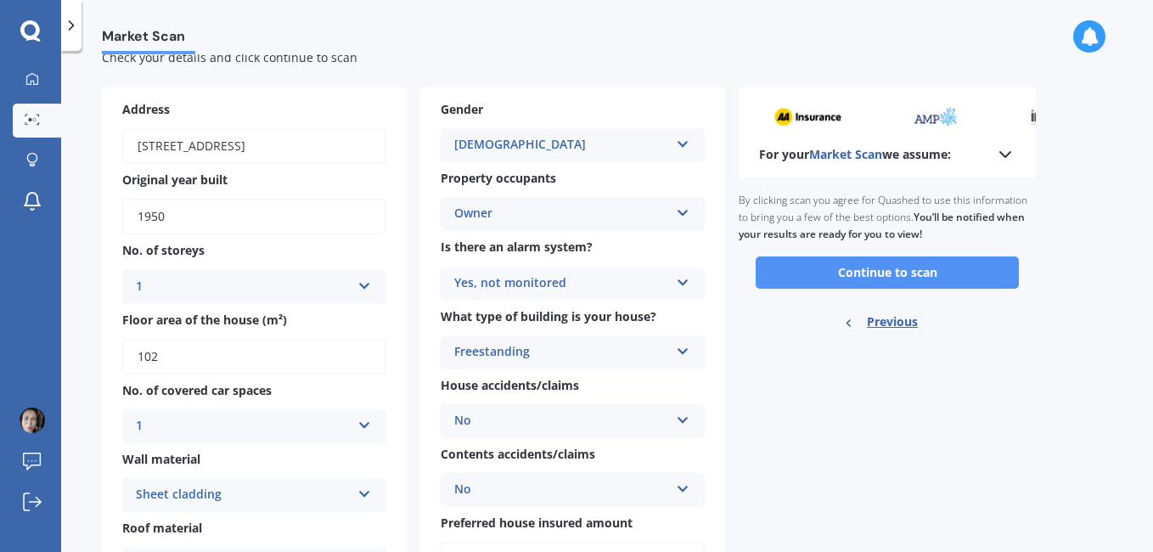
click at [909, 278] on button "Continue to scan" at bounding box center [887, 272] width 263 height 32
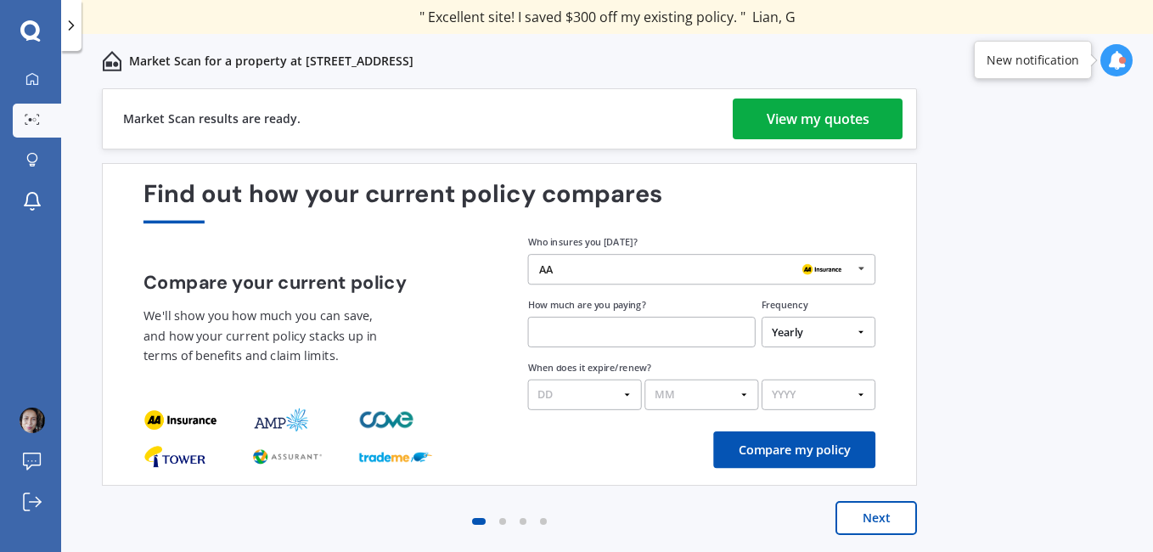
click at [826, 118] on div "View my quotes" at bounding box center [818, 119] width 103 height 41
